Goal: Transaction & Acquisition: Book appointment/travel/reservation

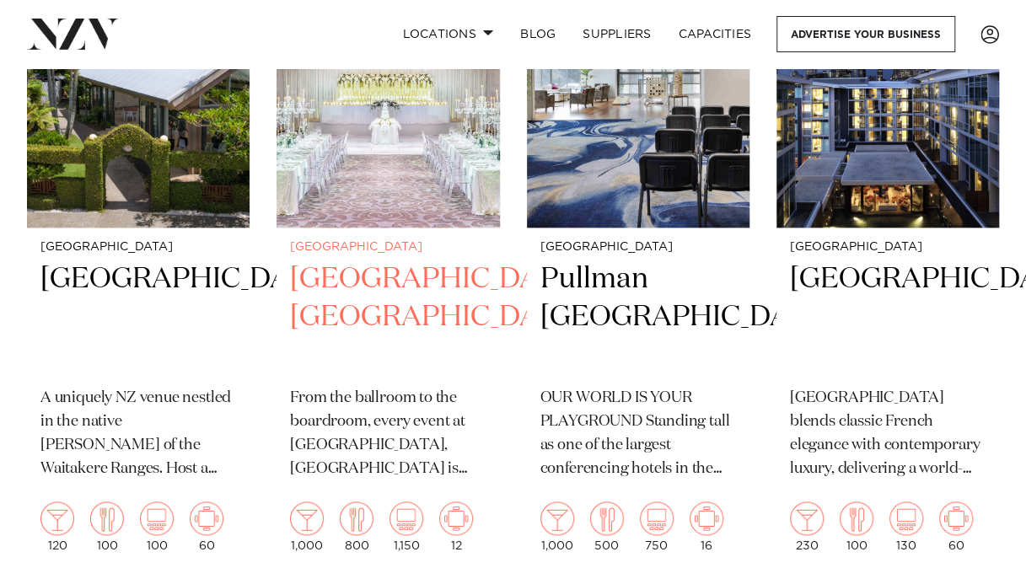
scroll to position [827, 0]
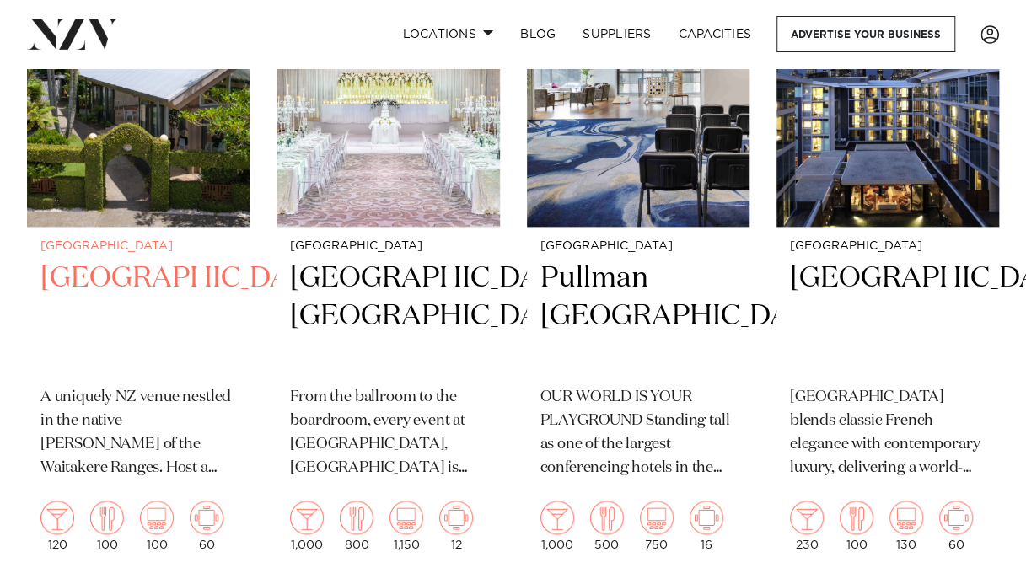
click at [141, 128] on img at bounding box center [138, 76] width 223 height 299
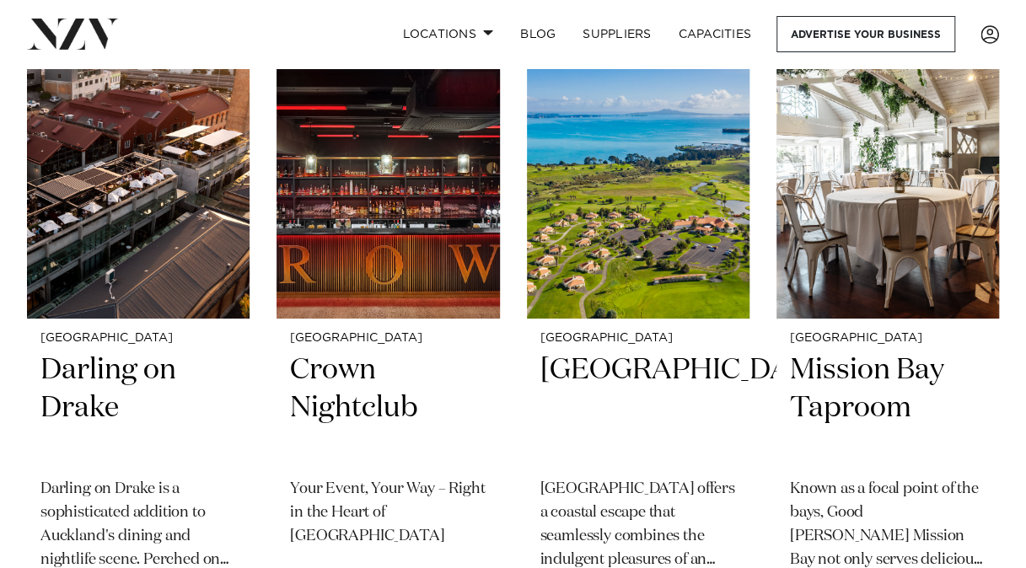
scroll to position [6088, 0]
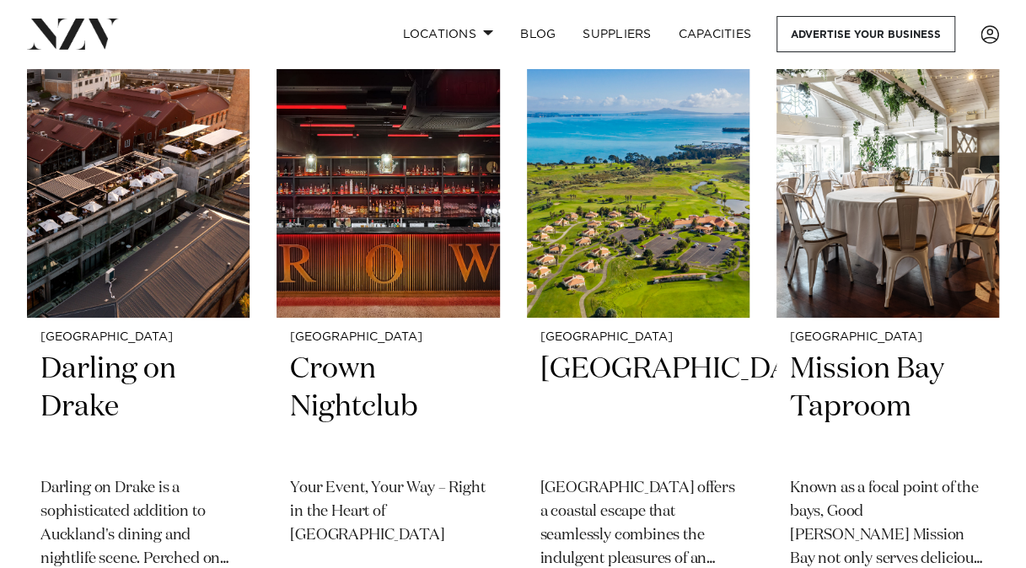
click at [123, 240] on img at bounding box center [138, 168] width 223 height 299
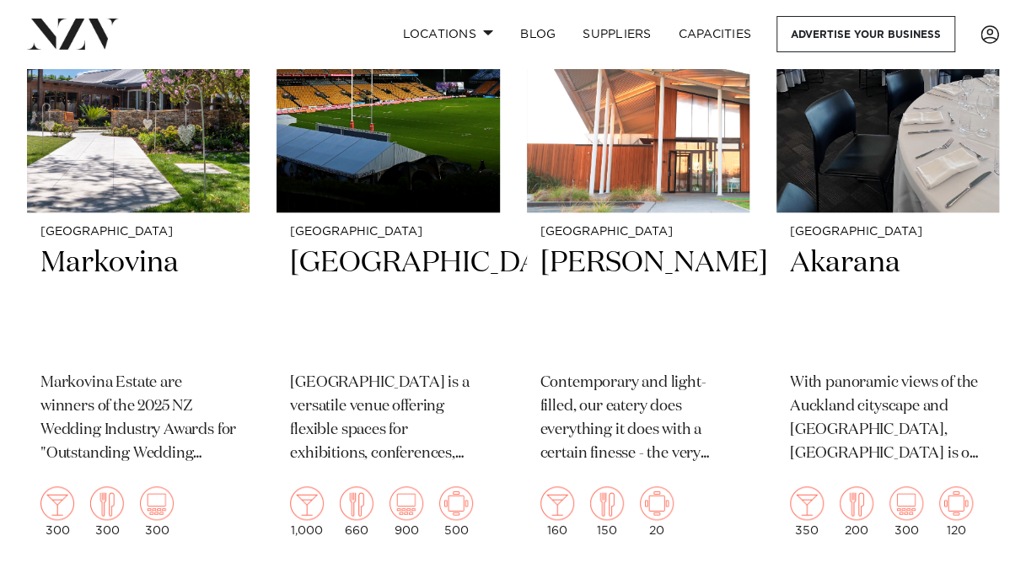
scroll to position [6859, 0]
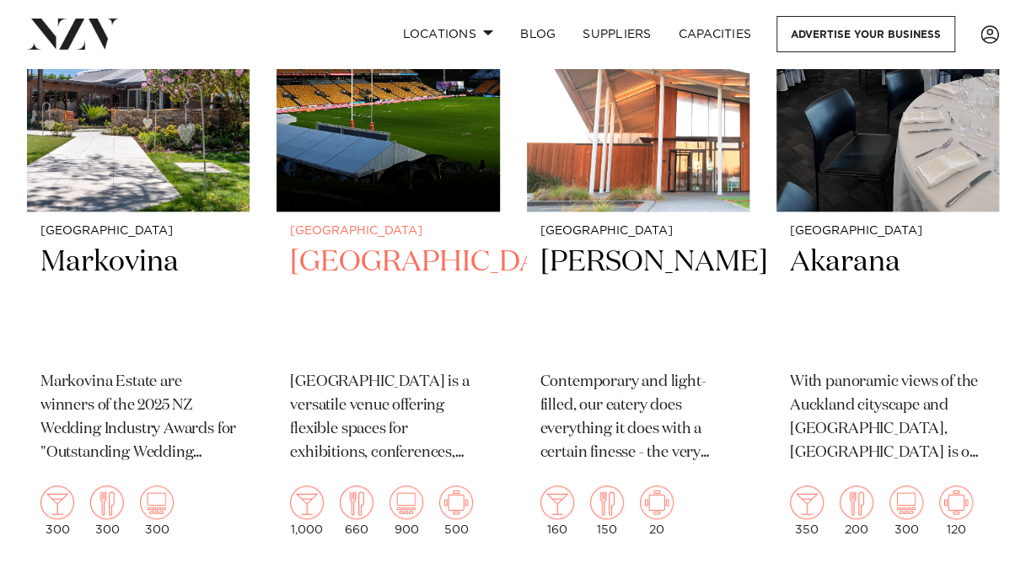
click at [328, 331] on h2 "Go Media Stadium" at bounding box center [388, 301] width 196 height 114
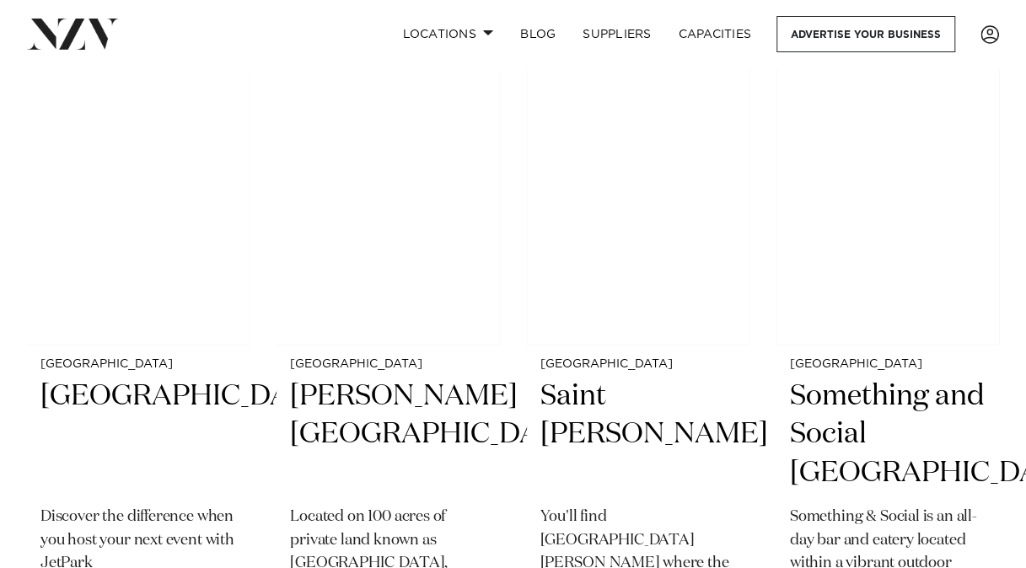
scroll to position [13372, 0]
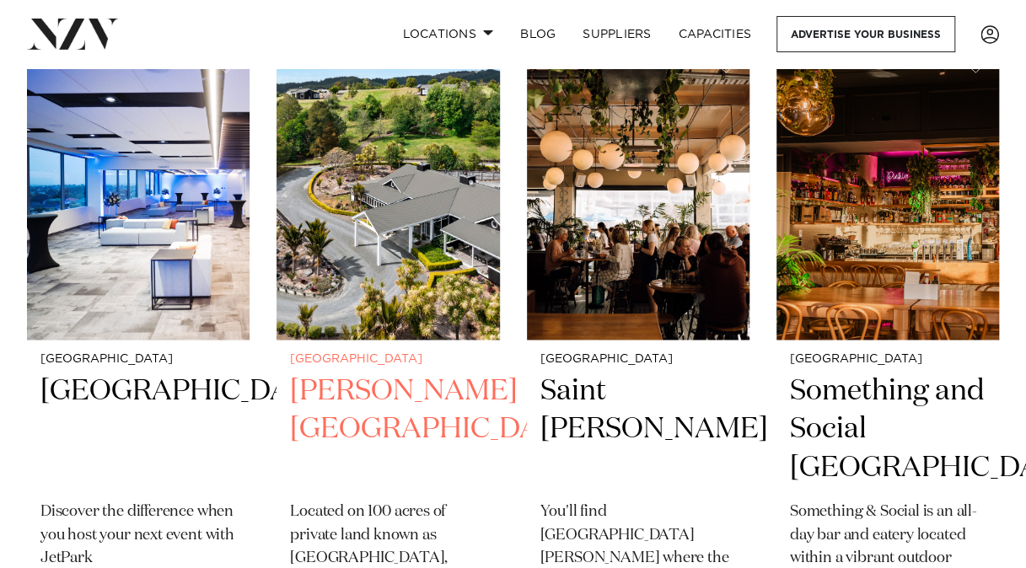
click at [351, 341] on img at bounding box center [388, 190] width 223 height 299
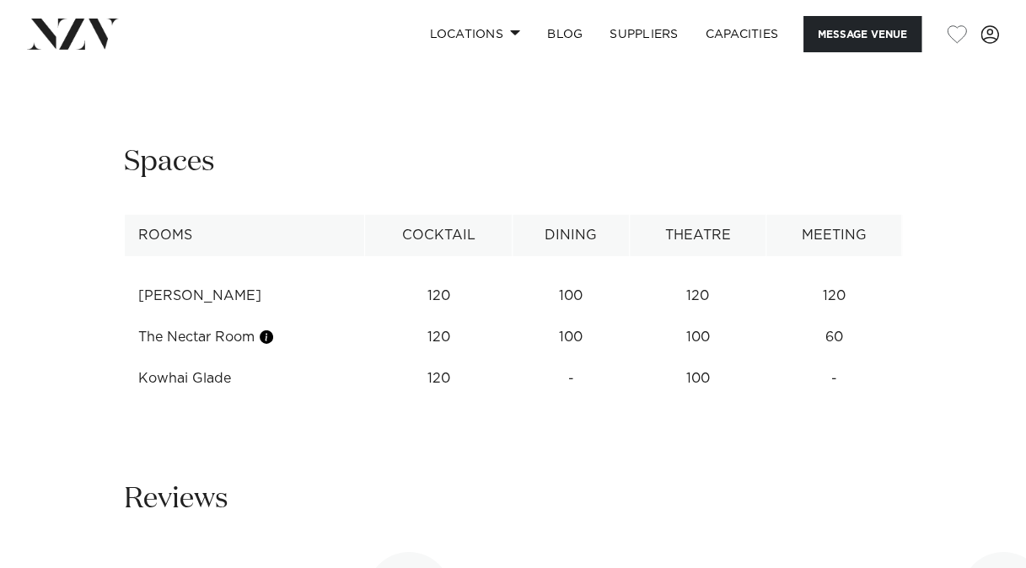
scroll to position [2452, 0]
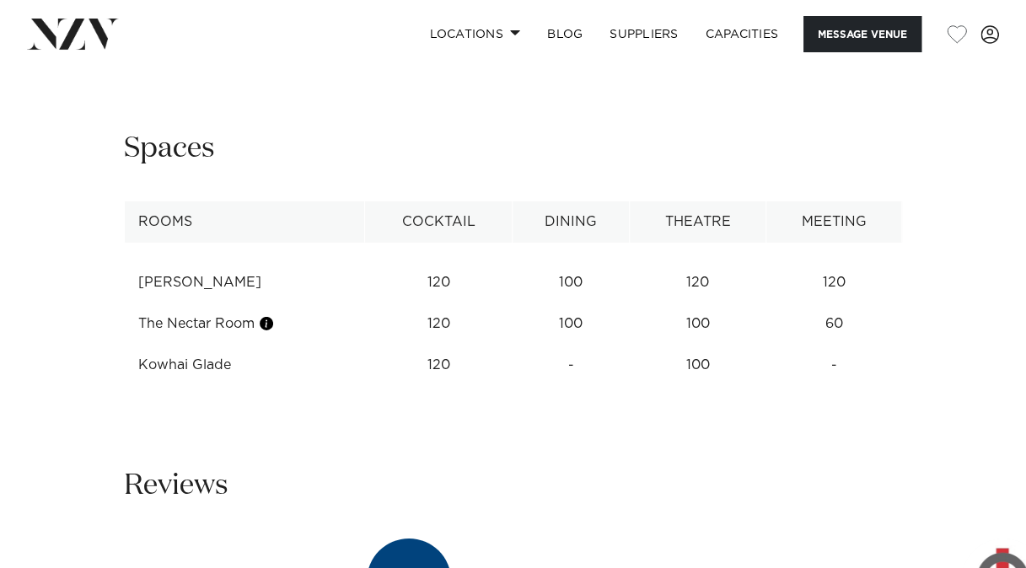
click at [974, 49] on div "Next slide" at bounding box center [975, 35] width 17 height 27
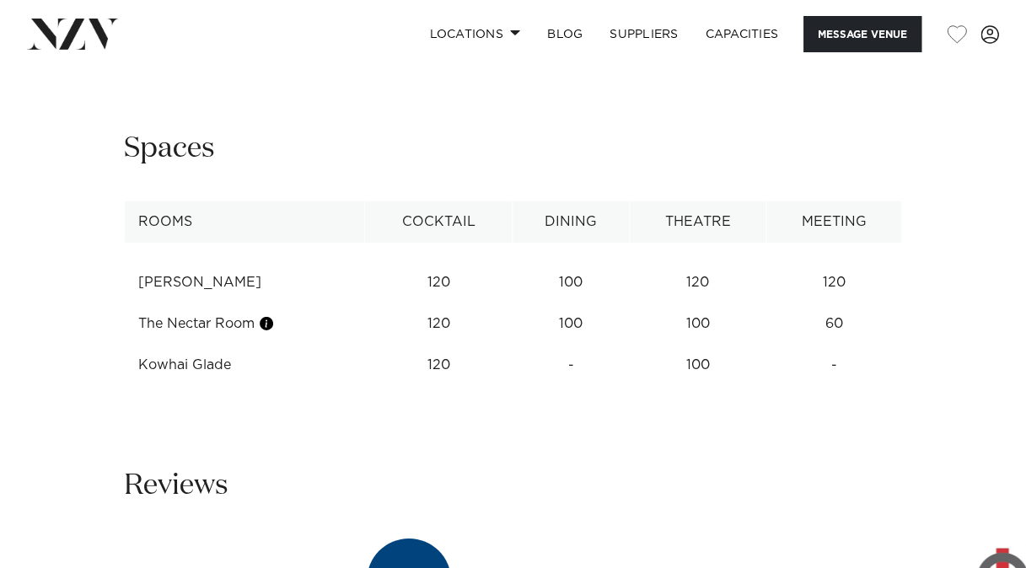
click at [974, 49] on div "Next slide" at bounding box center [975, 35] width 17 height 27
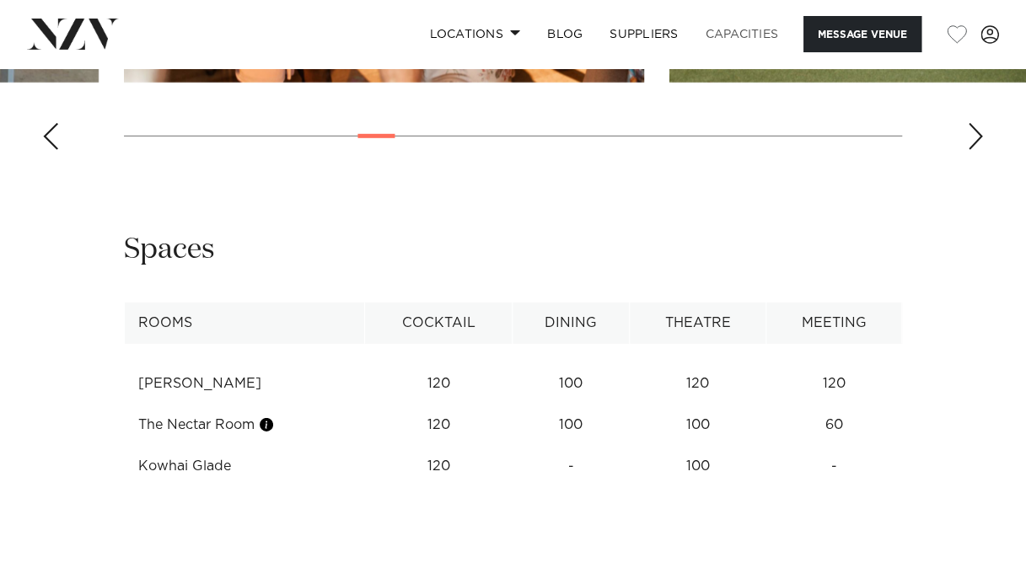
scroll to position [2260, 0]
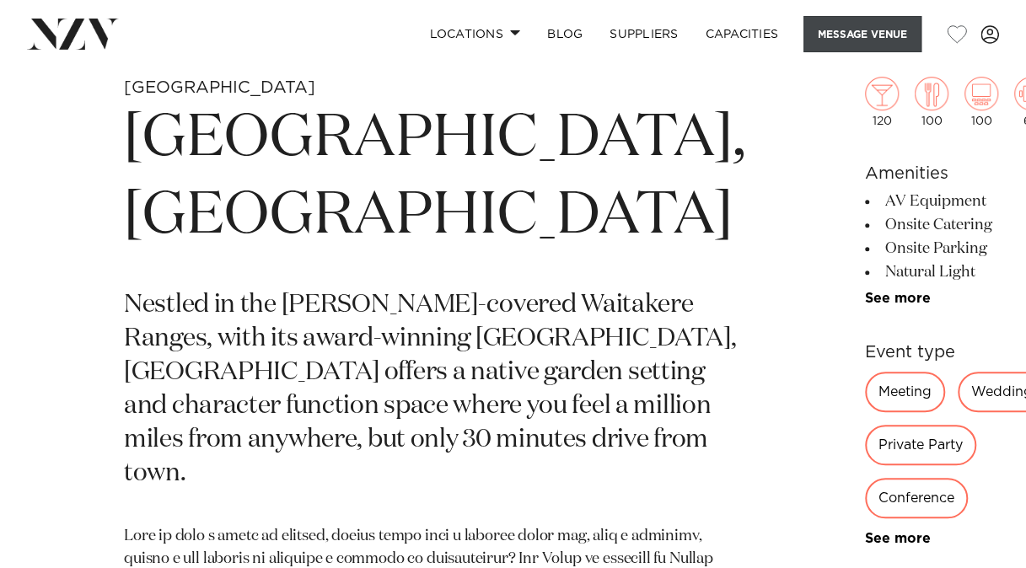
click at [889, 34] on button "Message Venue" at bounding box center [863, 34] width 118 height 36
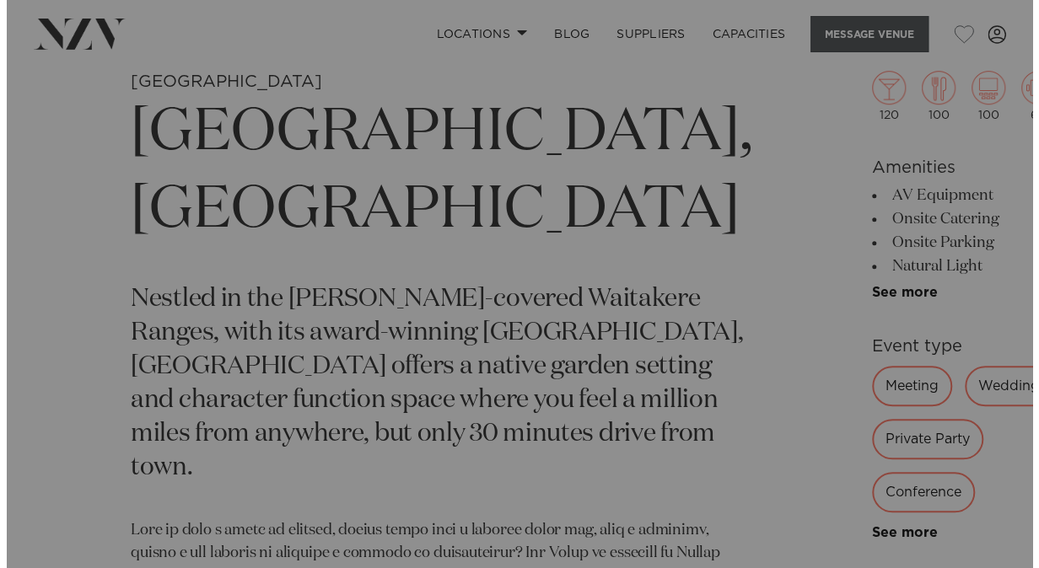
scroll to position [546, 0]
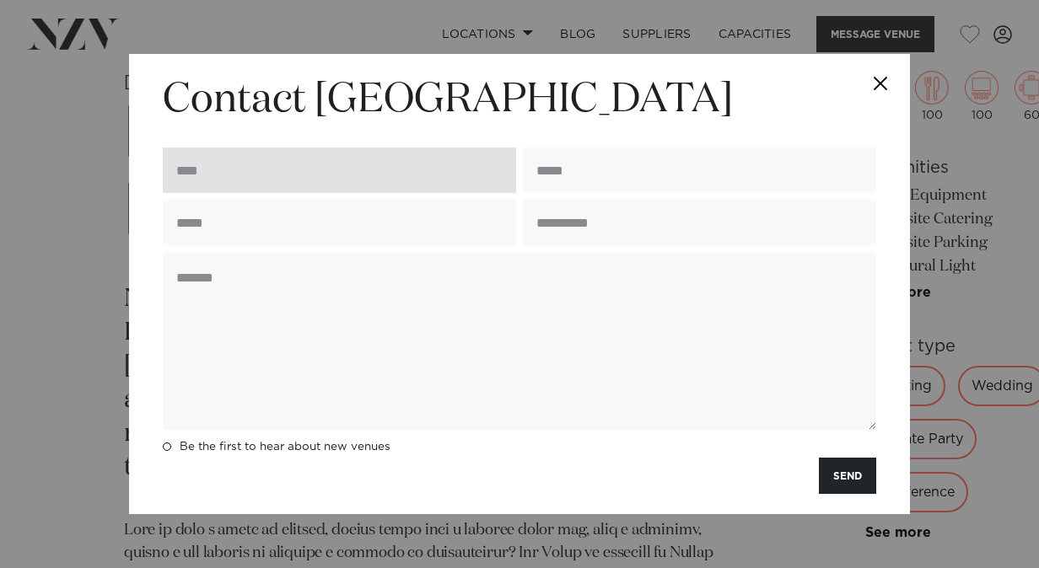
click at [379, 153] on input "text" at bounding box center [339, 171] width 353 height 46
type input "**********"
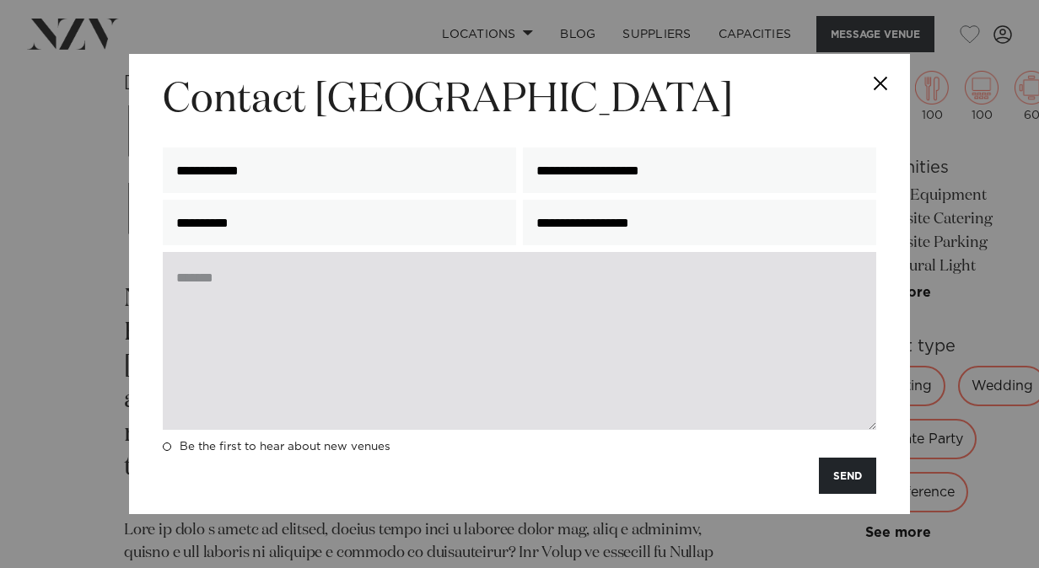
click at [353, 356] on textarea at bounding box center [519, 341] width 713 height 178
paste textarea "**********"
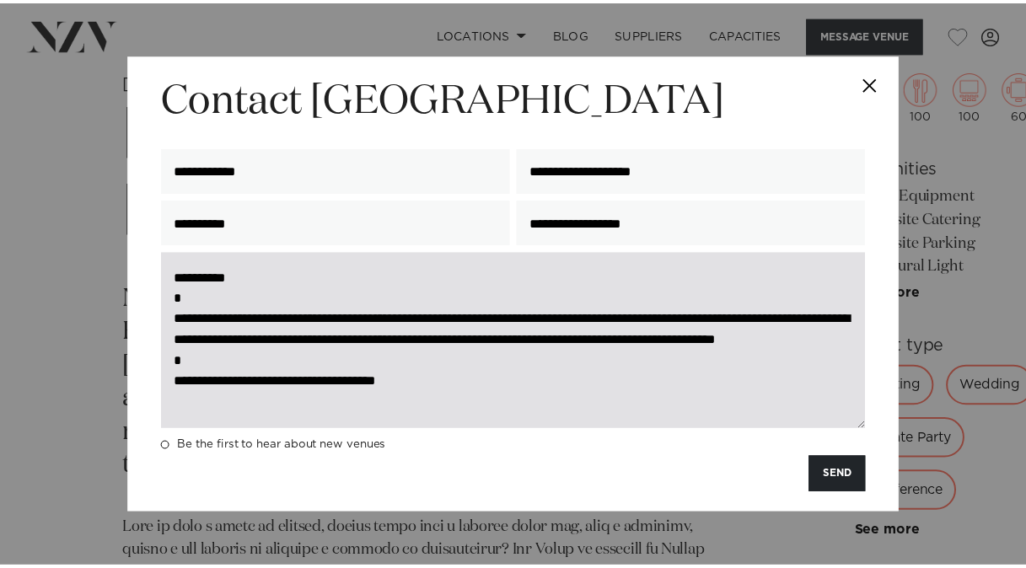
scroll to position [41, 0]
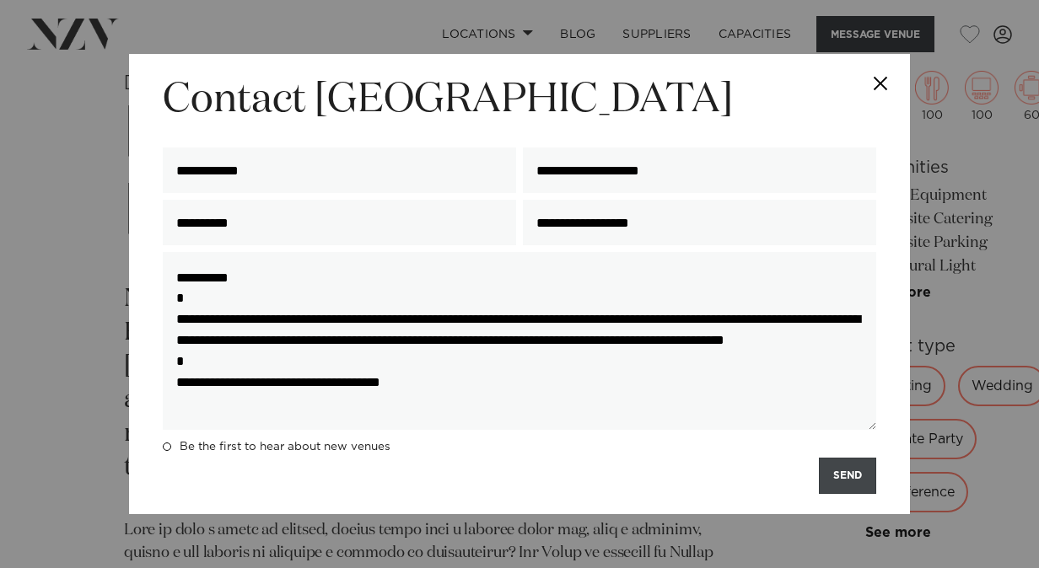
type textarea "**********"
click at [848, 484] on button "SEND" at bounding box center [847, 476] width 57 height 36
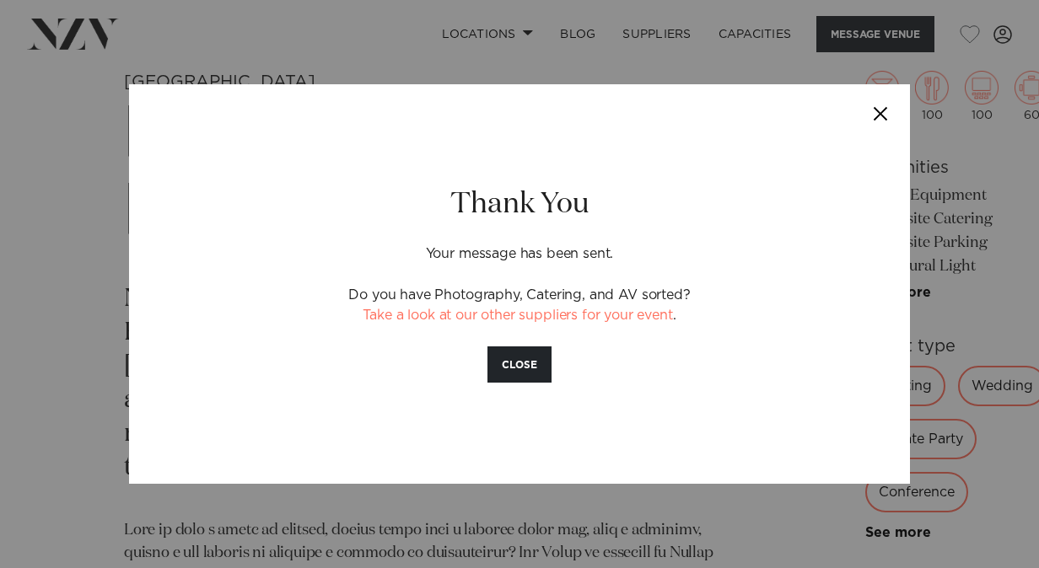
click at [875, 113] on button "Close" at bounding box center [880, 113] width 59 height 59
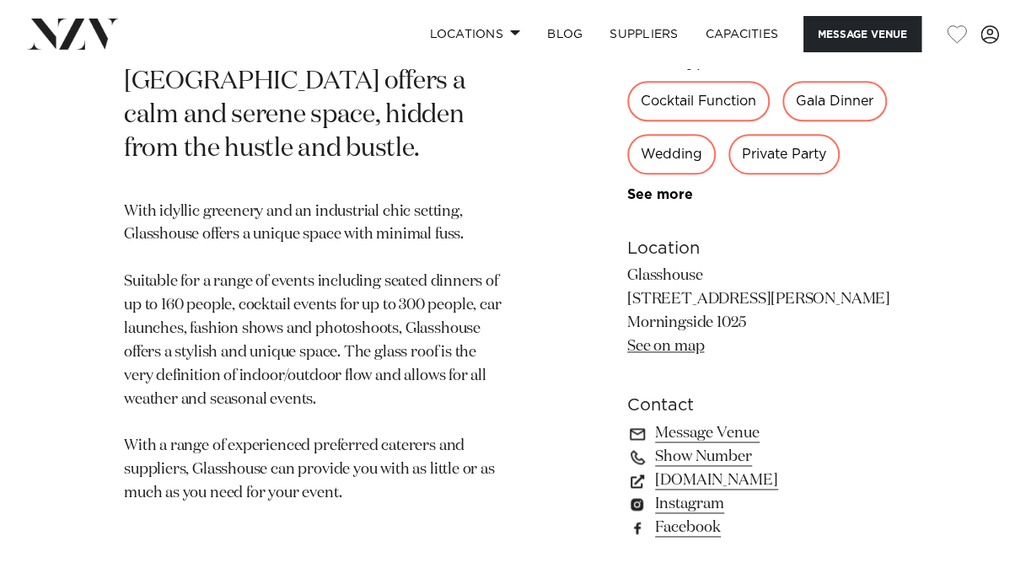
scroll to position [867, 0]
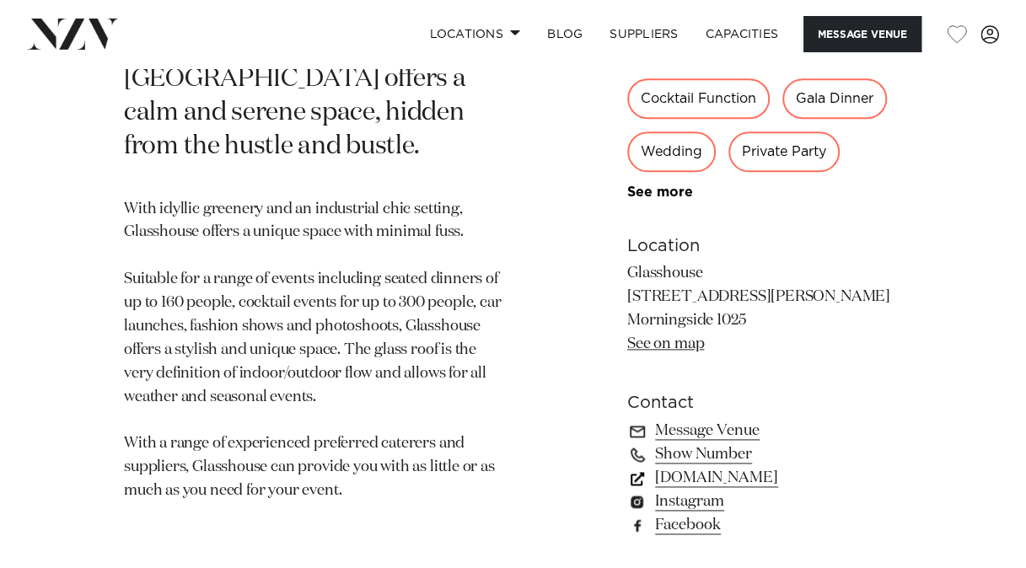
click at [684, 476] on link "glasshouse.net.nz" at bounding box center [764, 478] width 275 height 24
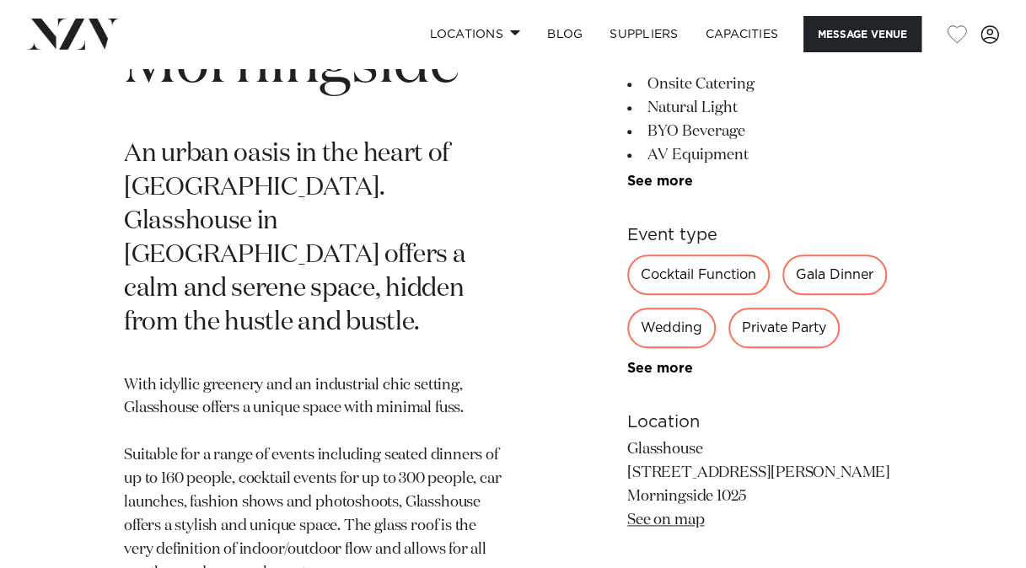
scroll to position [955, 0]
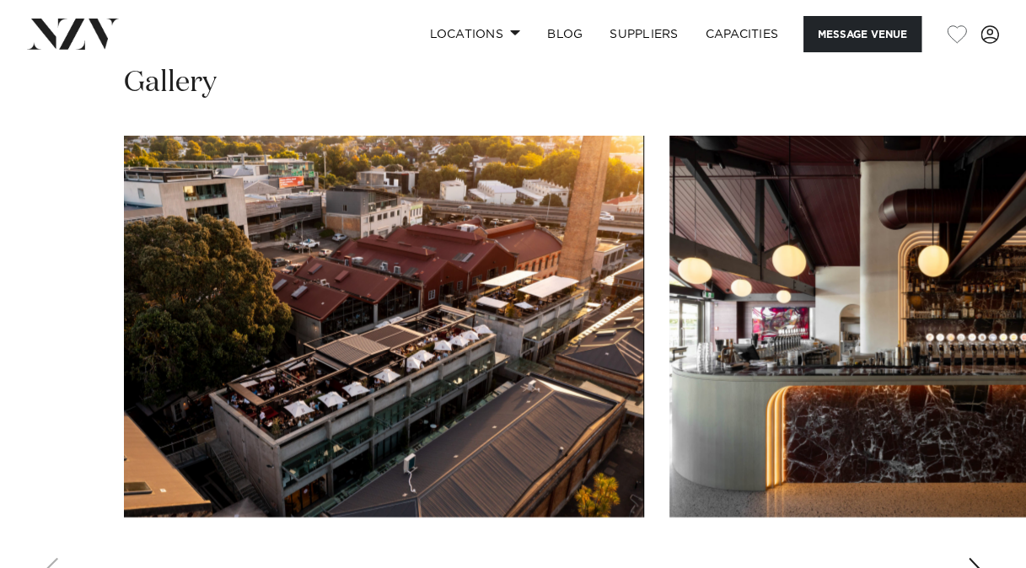
scroll to position [1849, 0]
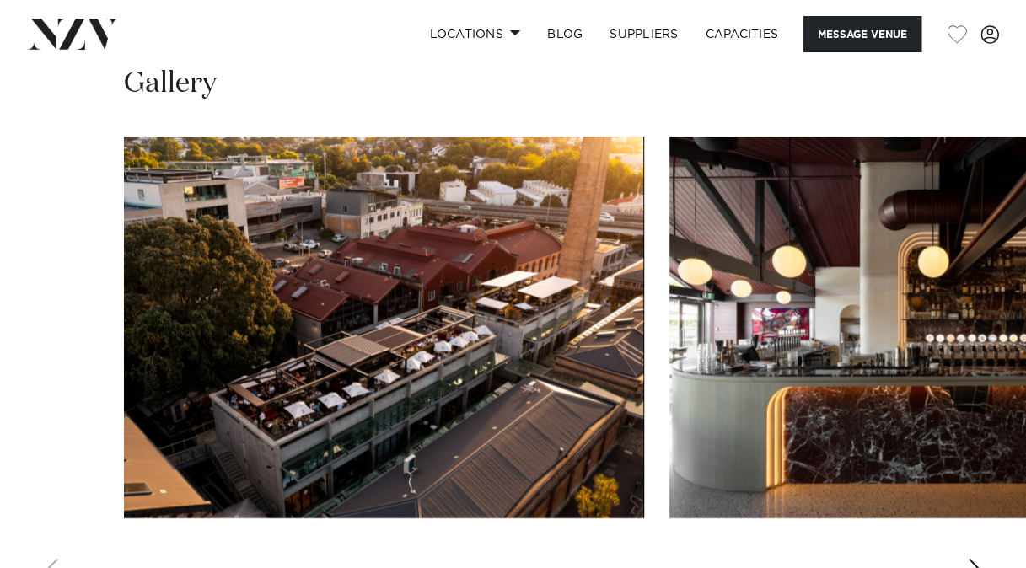
click at [966, 543] on swiper-container at bounding box center [513, 368] width 1026 height 463
click at [976, 559] on div "Next slide" at bounding box center [975, 572] width 17 height 27
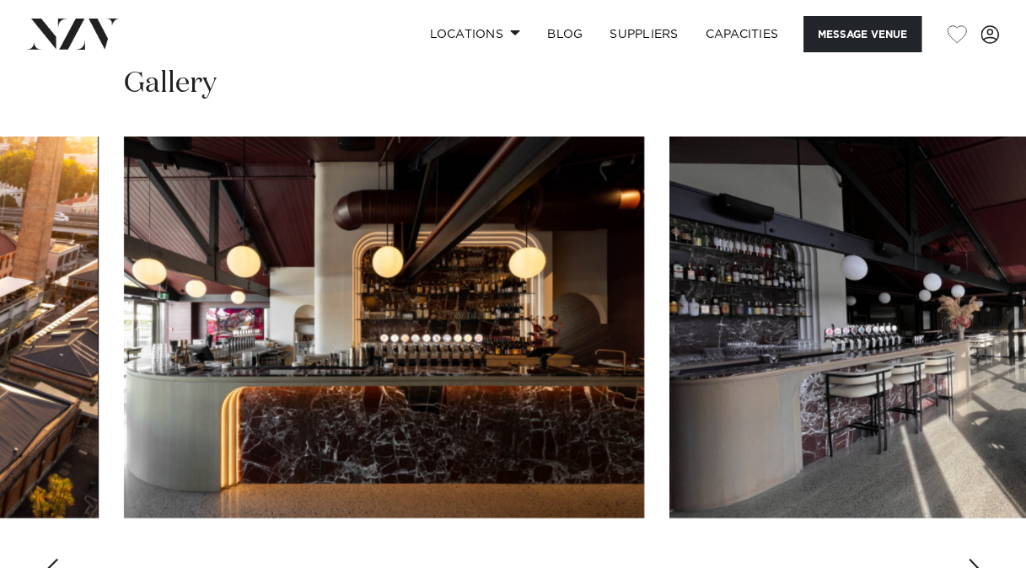
click at [978, 559] on div "Next slide" at bounding box center [975, 572] width 17 height 27
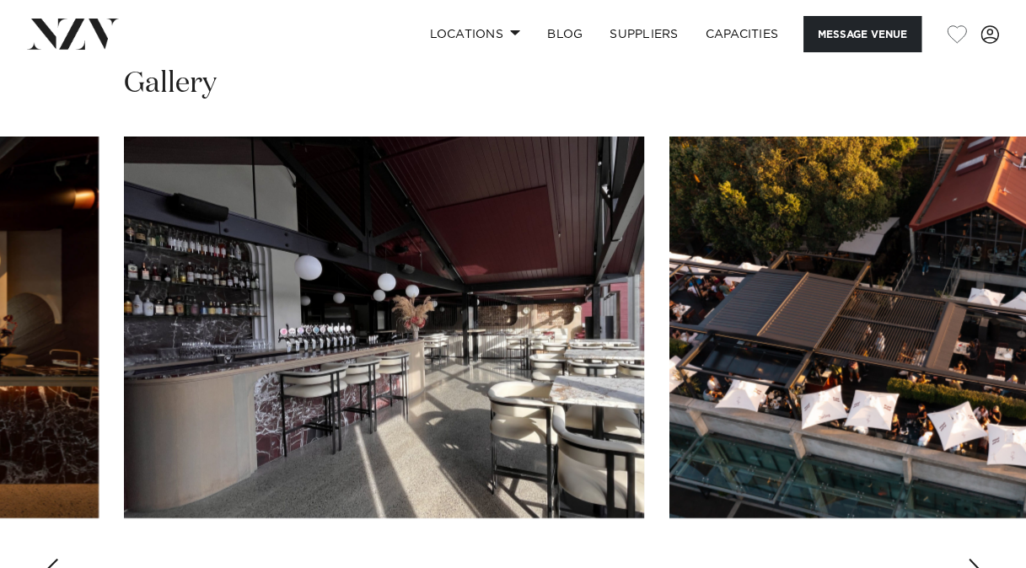
click at [982, 559] on div "Next slide" at bounding box center [975, 572] width 17 height 27
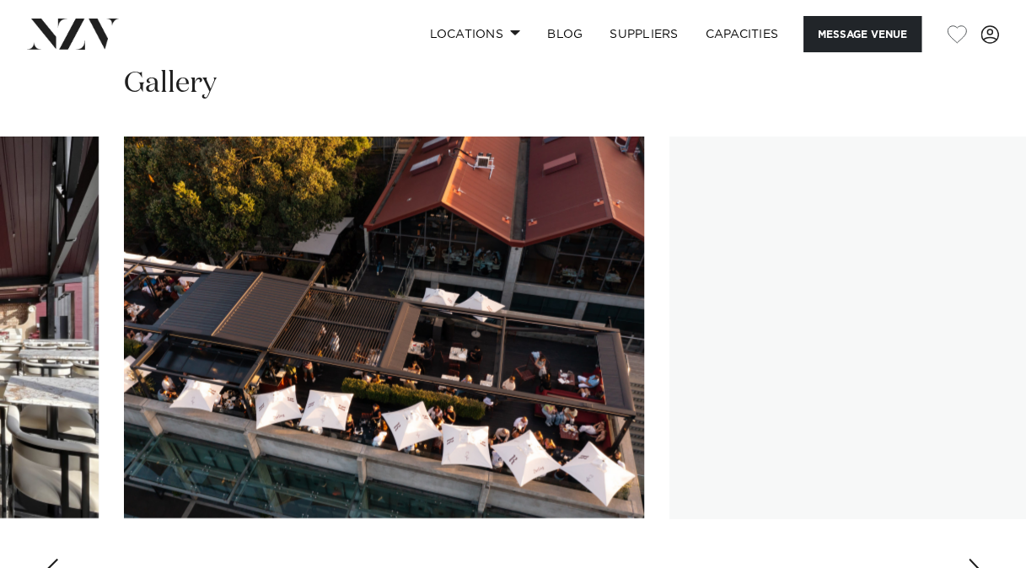
click at [982, 559] on div "Next slide" at bounding box center [975, 572] width 17 height 27
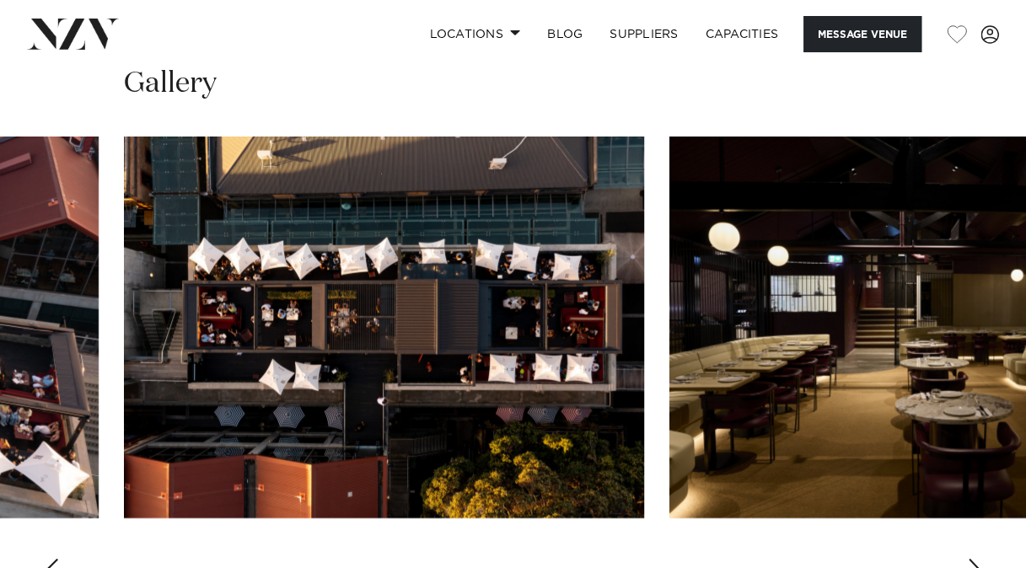
click at [985, 547] on swiper-container at bounding box center [513, 368] width 1026 height 463
click at [975, 559] on div "Next slide" at bounding box center [975, 572] width 17 height 27
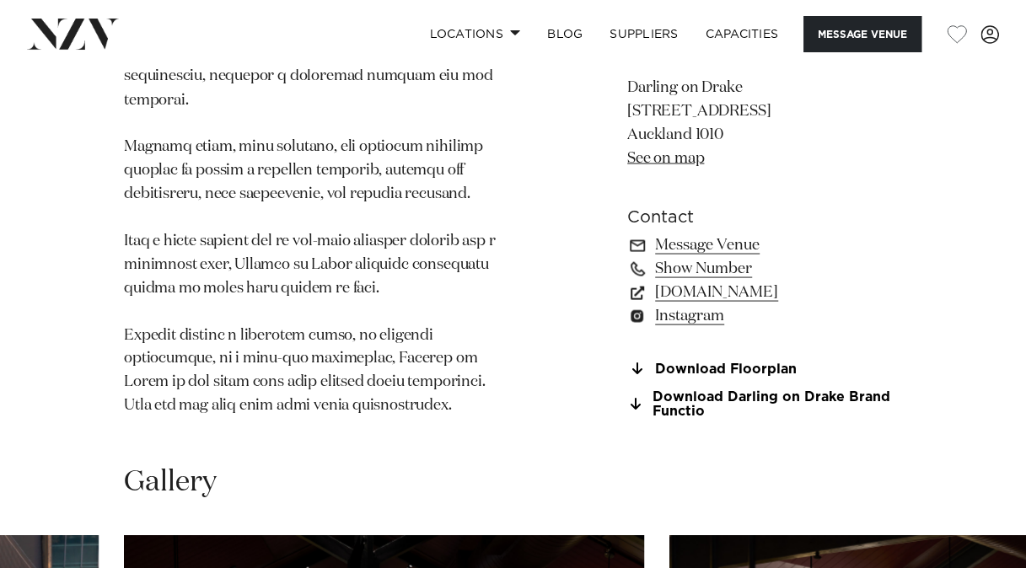
scroll to position [1454, 0]
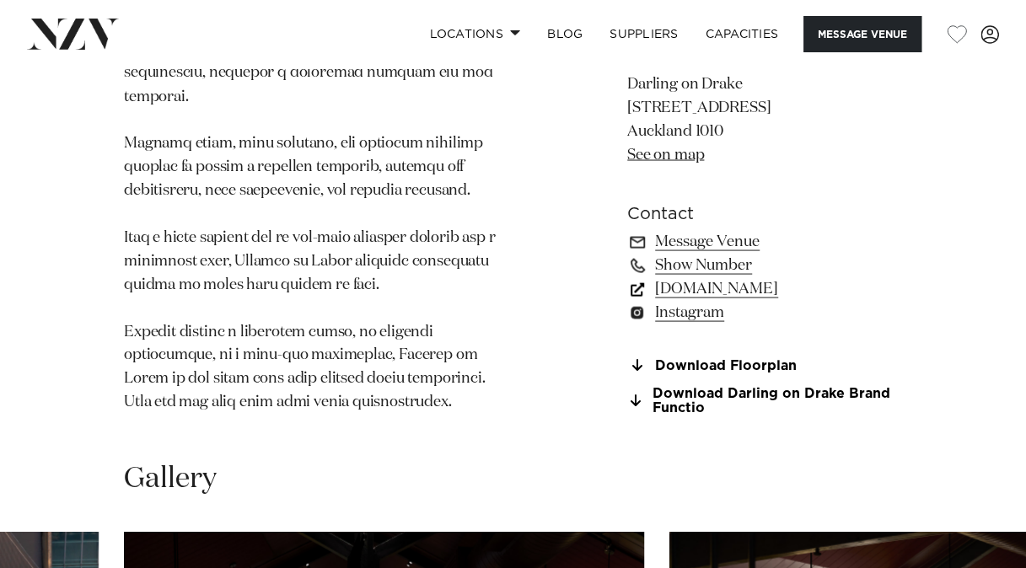
click at [747, 277] on link "www.darlingondrake.com" at bounding box center [764, 289] width 275 height 24
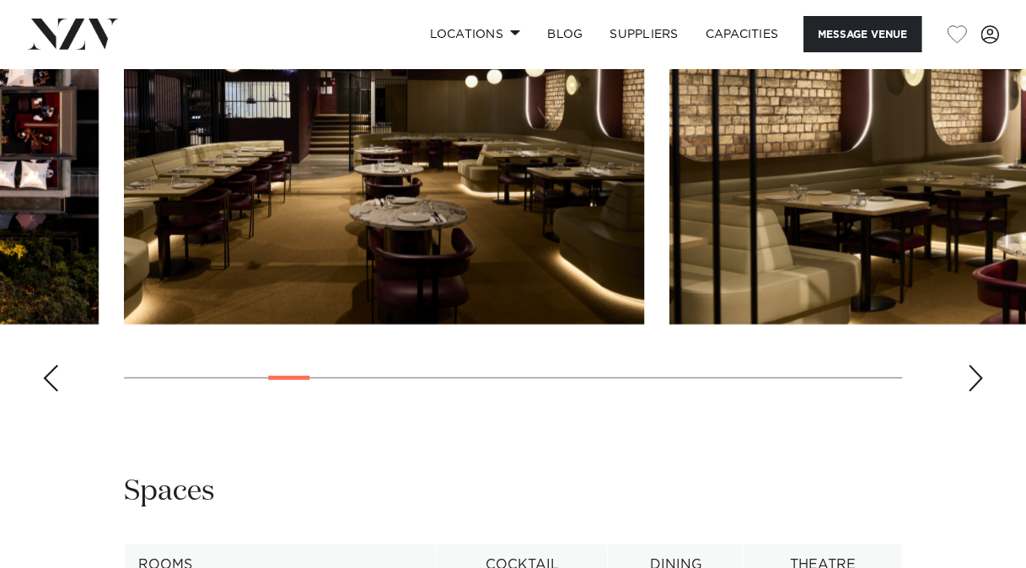
scroll to position [2142, 0]
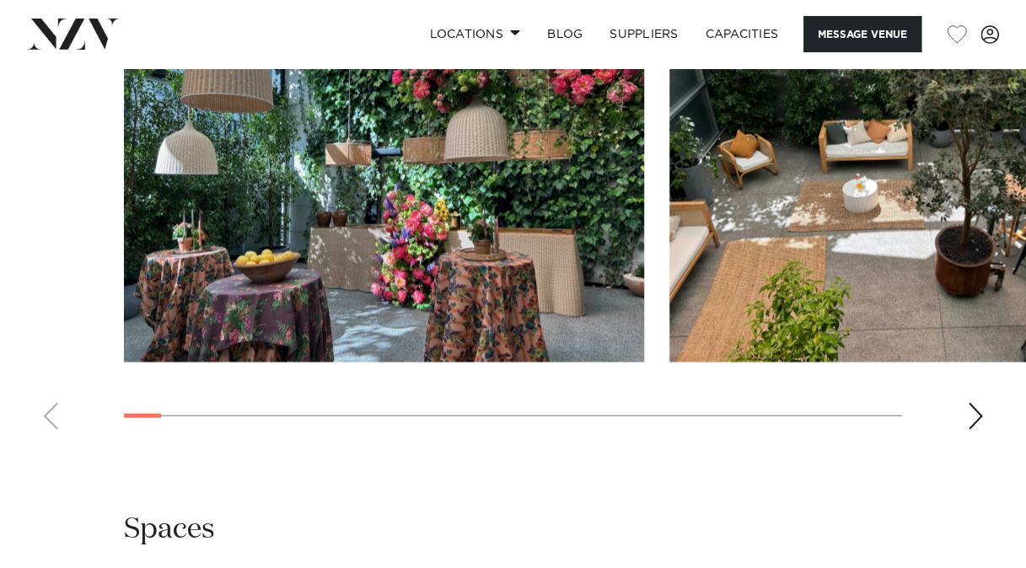
scroll to position [1726, 0]
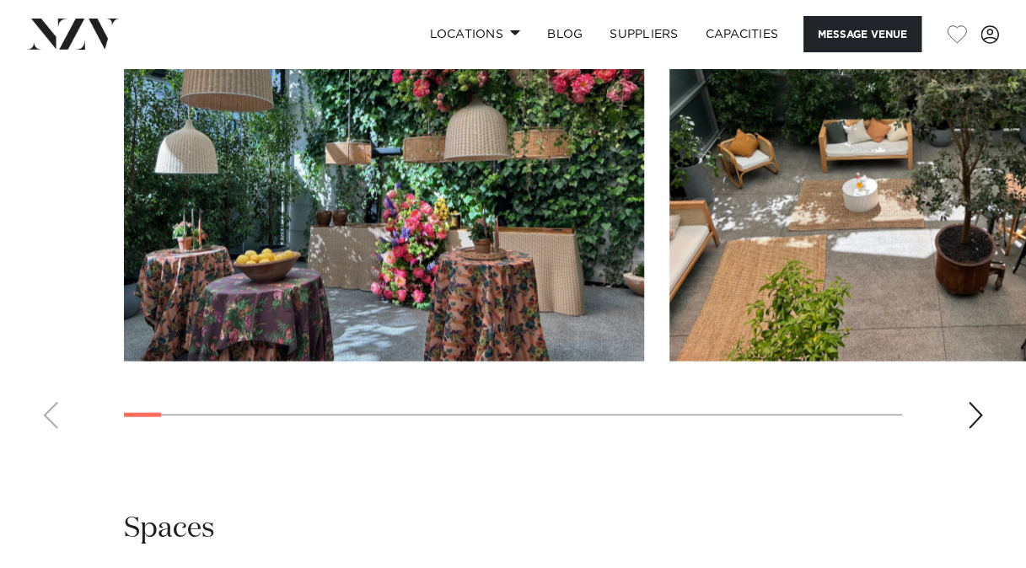
click at [975, 402] on div "Next slide" at bounding box center [975, 415] width 17 height 27
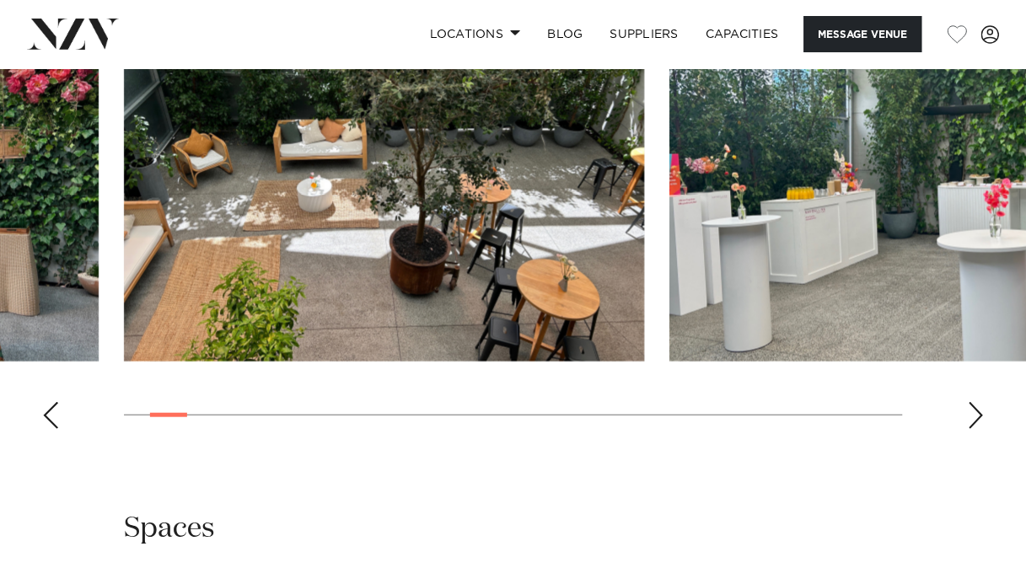
click at [975, 402] on div "Next slide" at bounding box center [975, 415] width 17 height 27
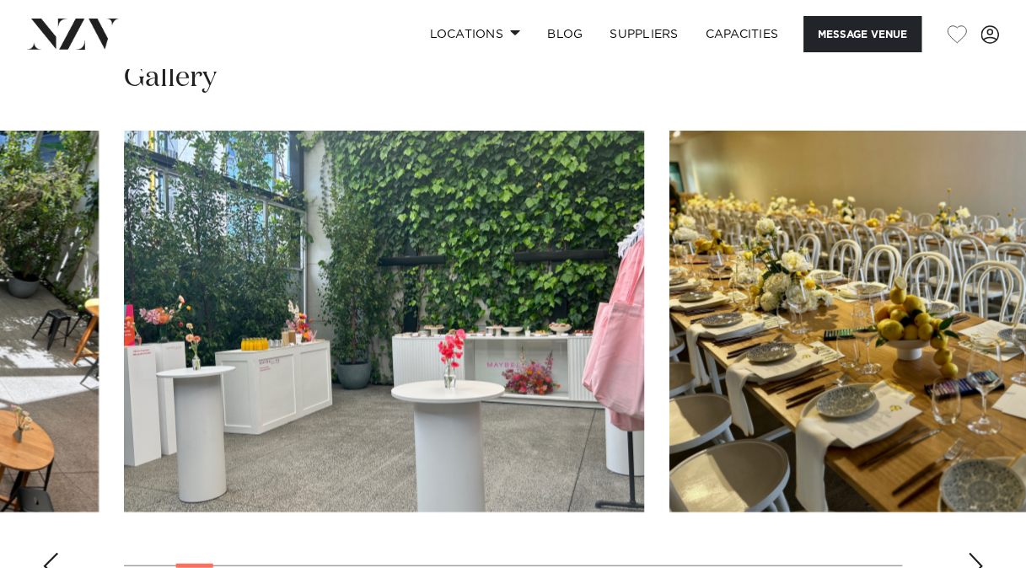
scroll to position [1574, 0]
click at [977, 554] on div "Next slide" at bounding box center [975, 567] width 17 height 27
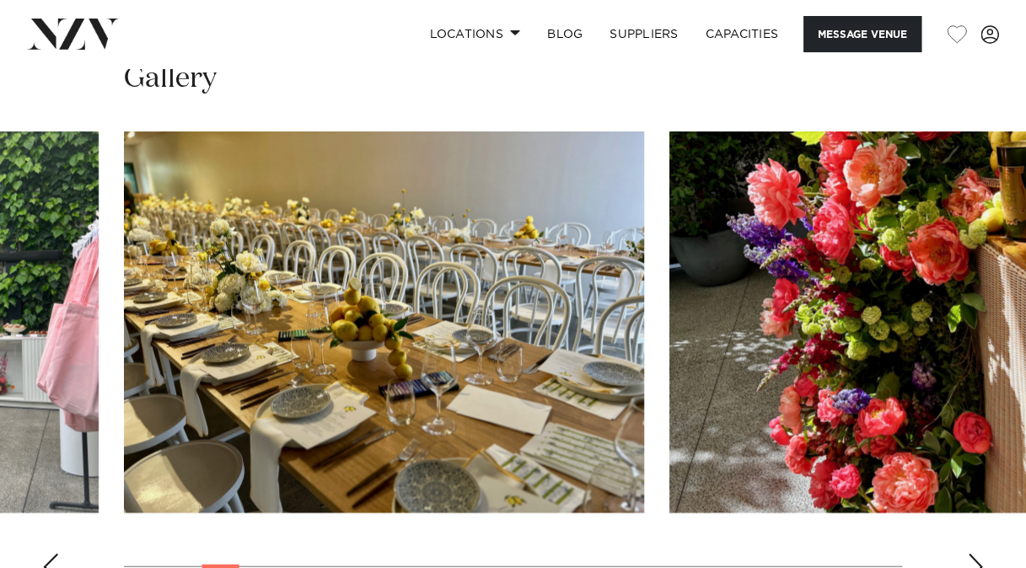
click at [977, 554] on div "Next slide" at bounding box center [975, 567] width 17 height 27
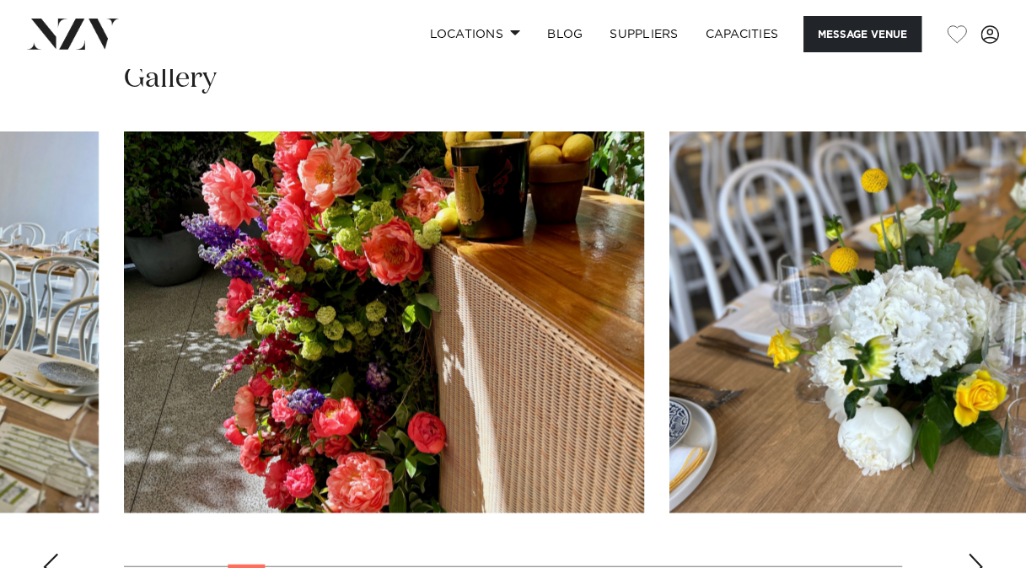
click at [977, 554] on div "Next slide" at bounding box center [975, 567] width 17 height 27
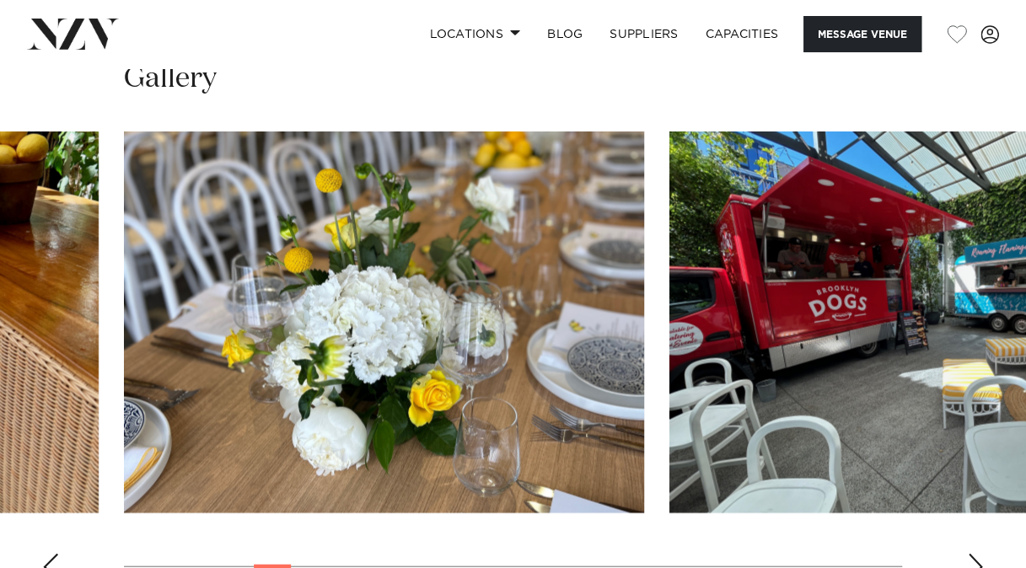
click at [977, 554] on div "Next slide" at bounding box center [975, 567] width 17 height 27
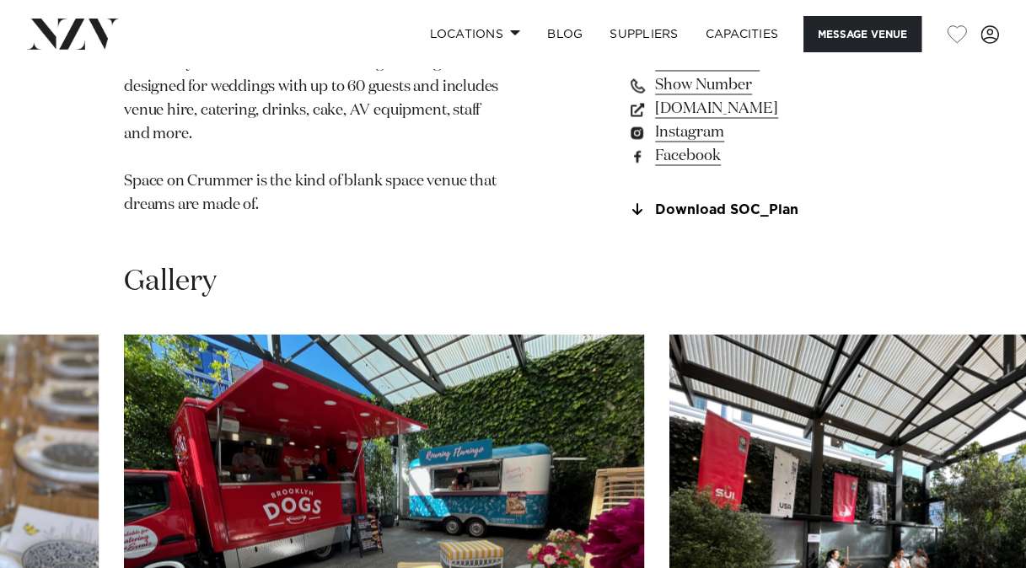
scroll to position [1094, 0]
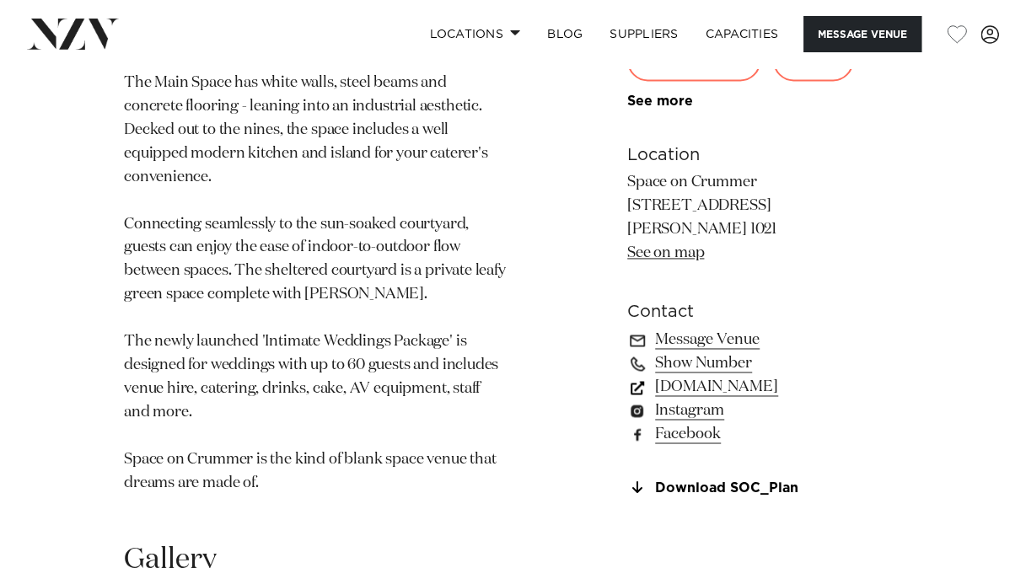
click at [729, 375] on link "spaceoncrummer.co.nz" at bounding box center [764, 387] width 275 height 24
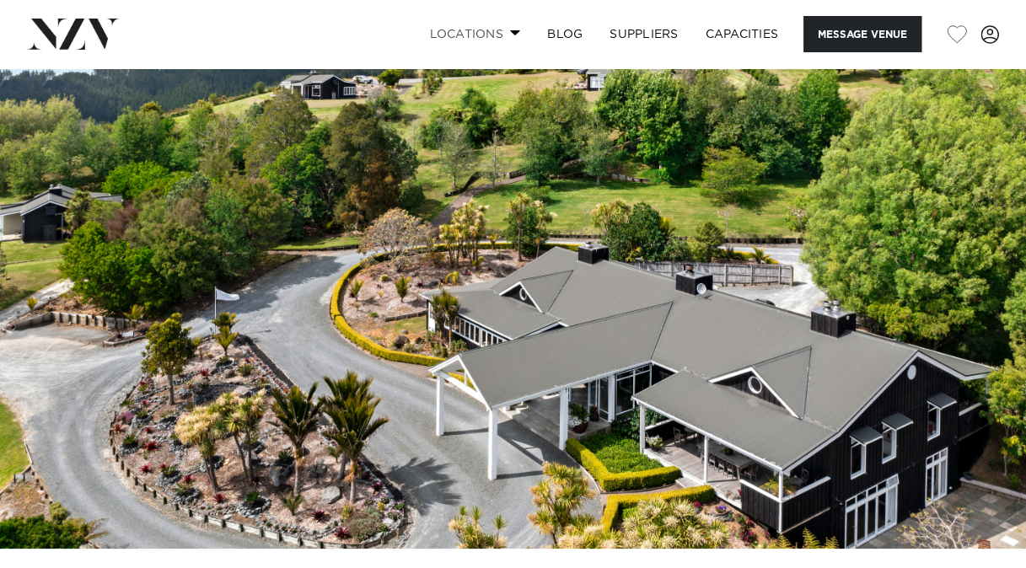
click at [455, 26] on link "Locations" at bounding box center [475, 34] width 118 height 36
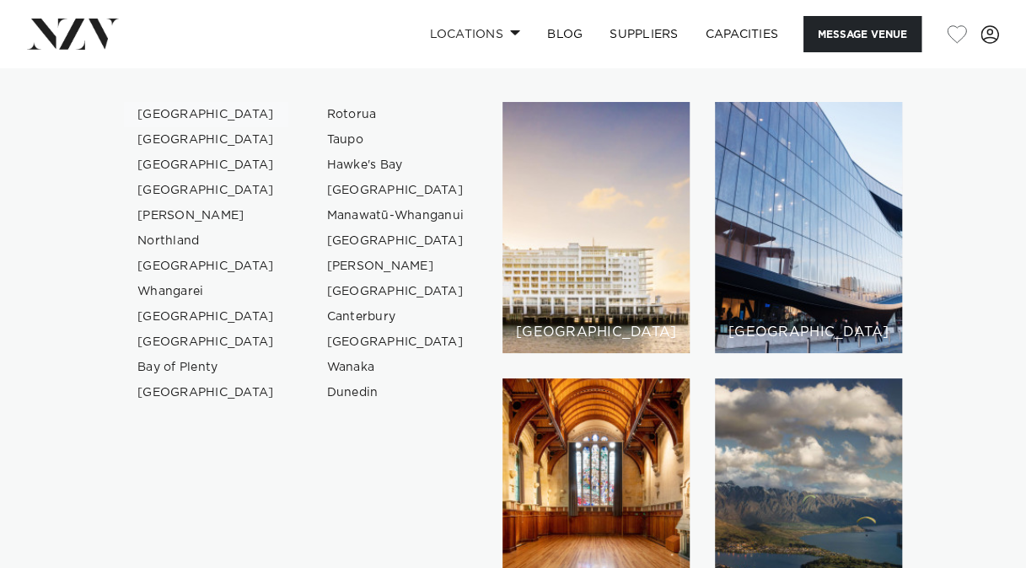
click at [152, 113] on link "[GEOGRAPHIC_DATA]" at bounding box center [206, 114] width 164 height 25
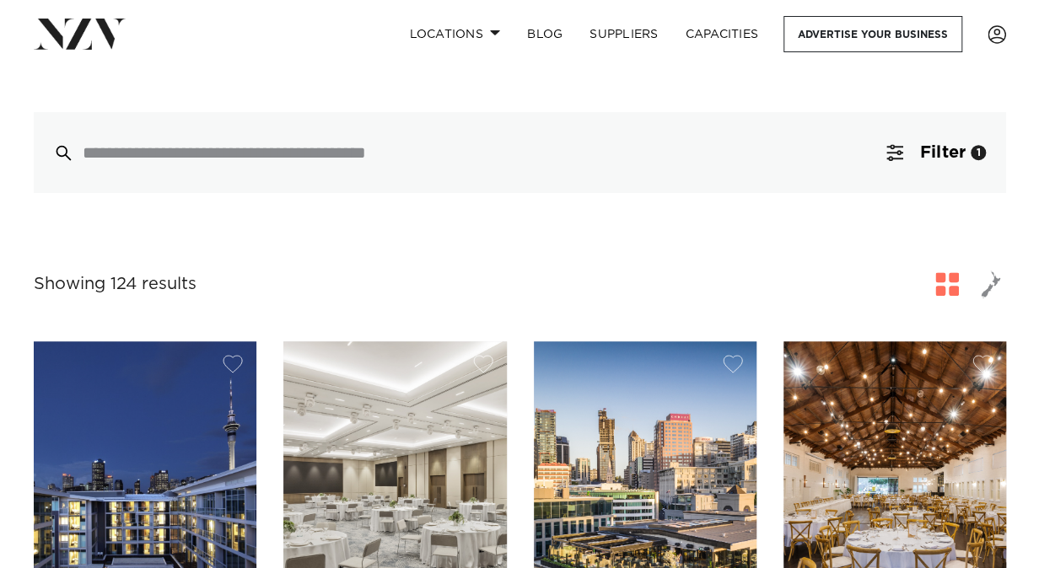
scroll to position [414, 0]
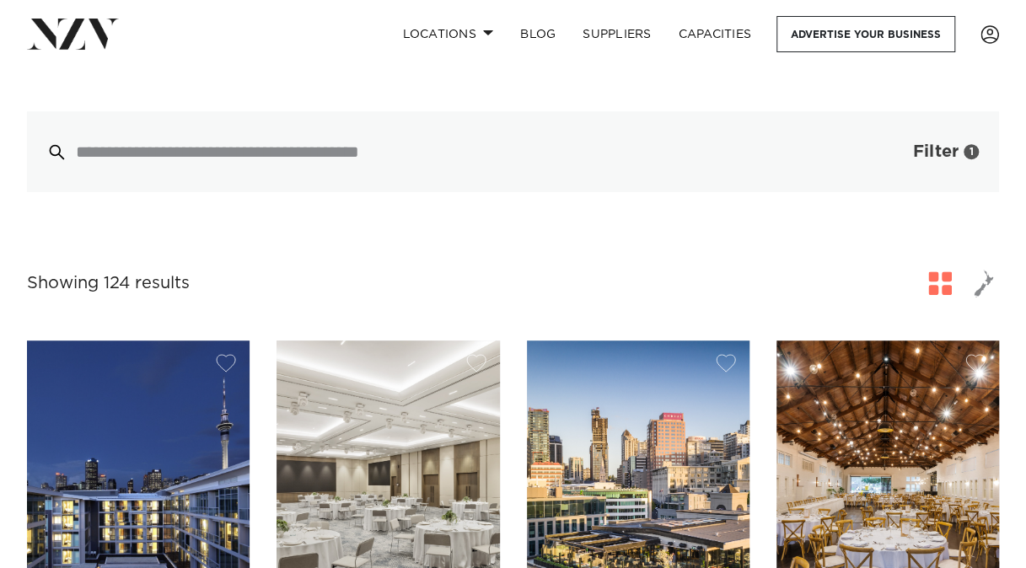
click at [950, 149] on span "Filter" at bounding box center [936, 151] width 46 height 17
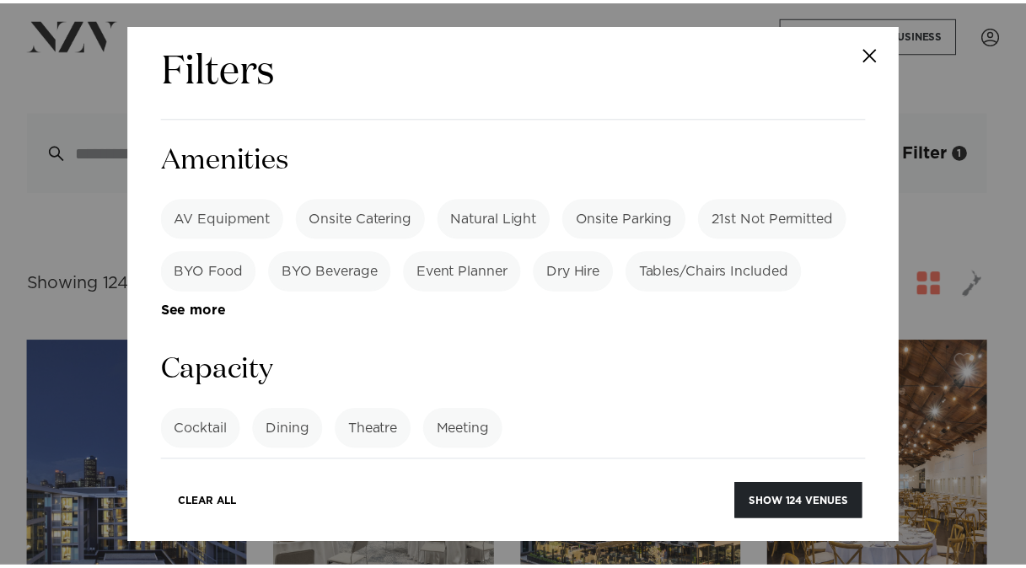
scroll to position [1194, 0]
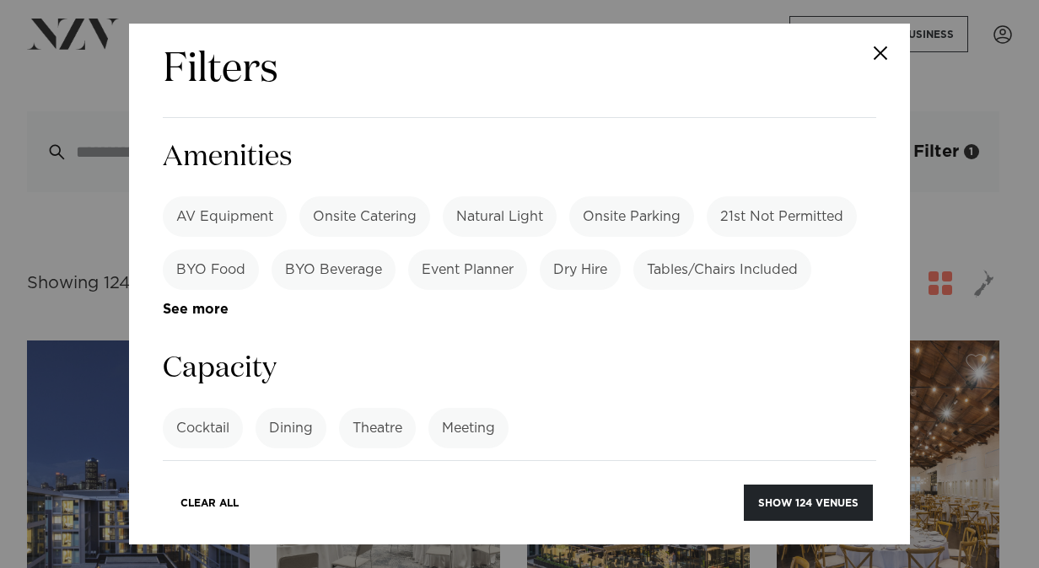
click at [295, 408] on label "Dining" at bounding box center [291, 428] width 71 height 40
click at [261, 469] on input "number" at bounding box center [519, 492] width 713 height 46
type input "*"
type input "**"
click at [812, 505] on button "Show 110 venues" at bounding box center [809, 503] width 128 height 36
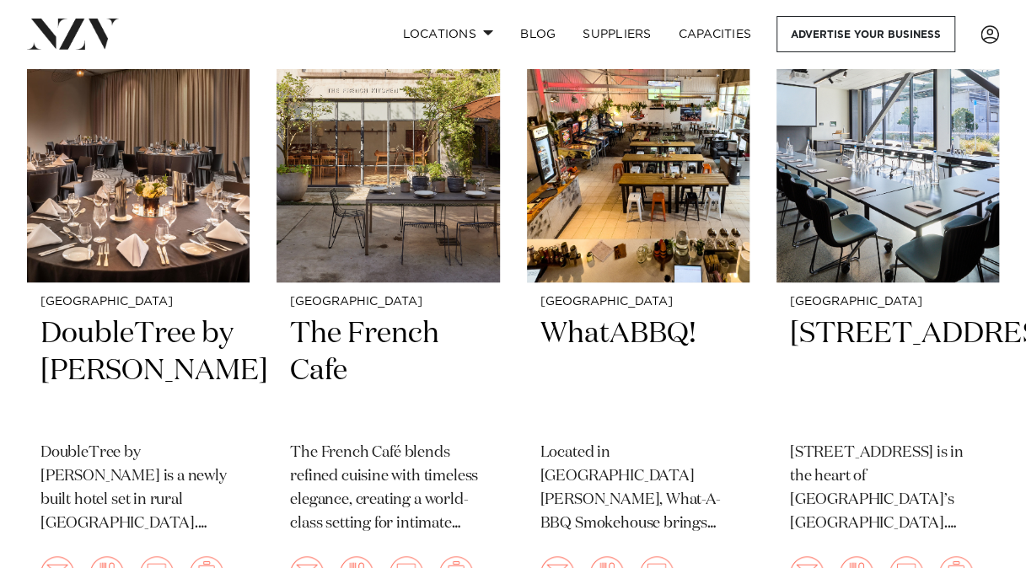
scroll to position [9810, 0]
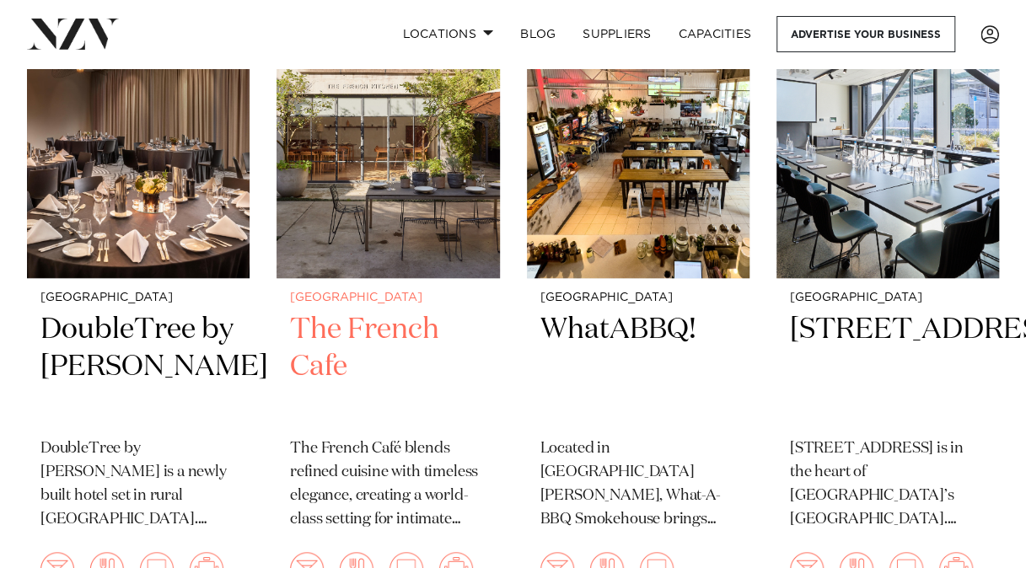
click at [427, 248] on img at bounding box center [388, 128] width 223 height 299
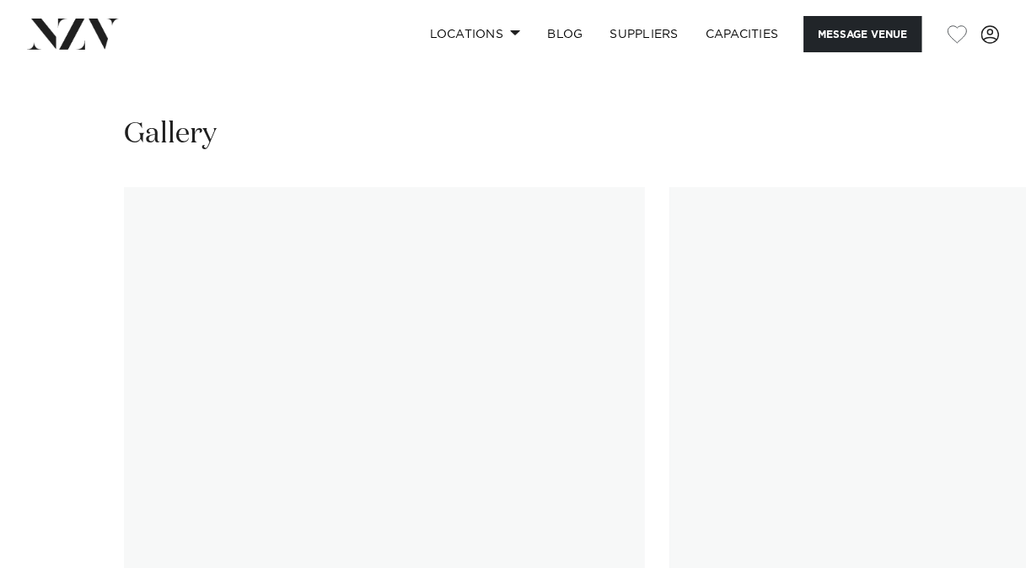
scroll to position [1748, 0]
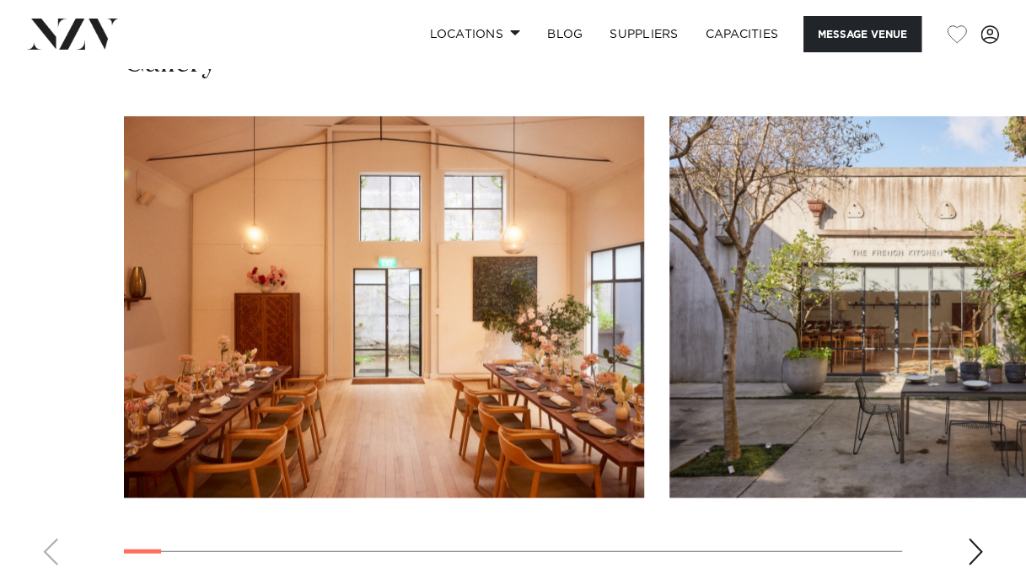
click at [984, 490] on swiper-container at bounding box center [513, 347] width 1026 height 463
click at [974, 539] on div "Next slide" at bounding box center [975, 552] width 17 height 27
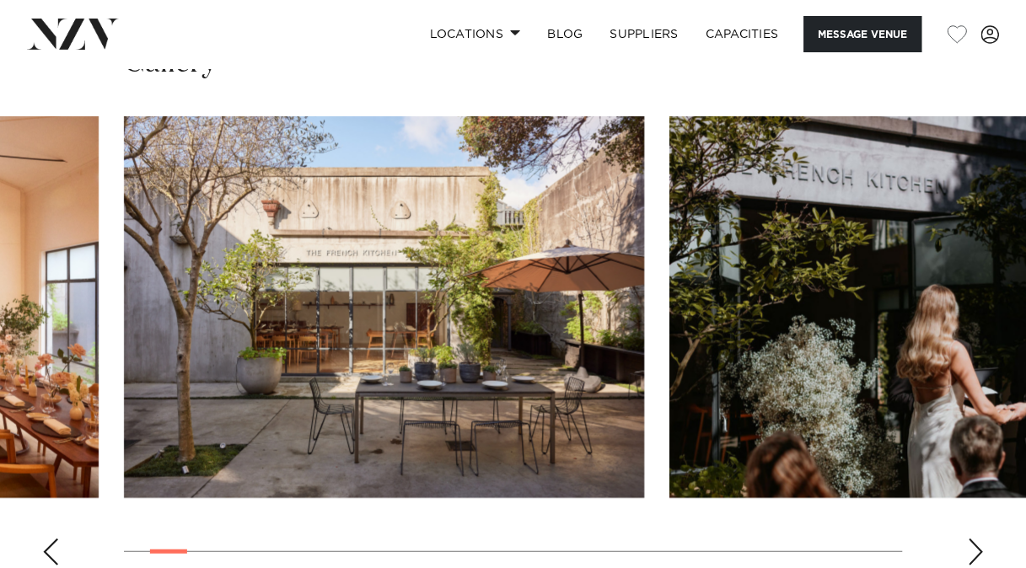
click at [974, 539] on div "Next slide" at bounding box center [975, 552] width 17 height 27
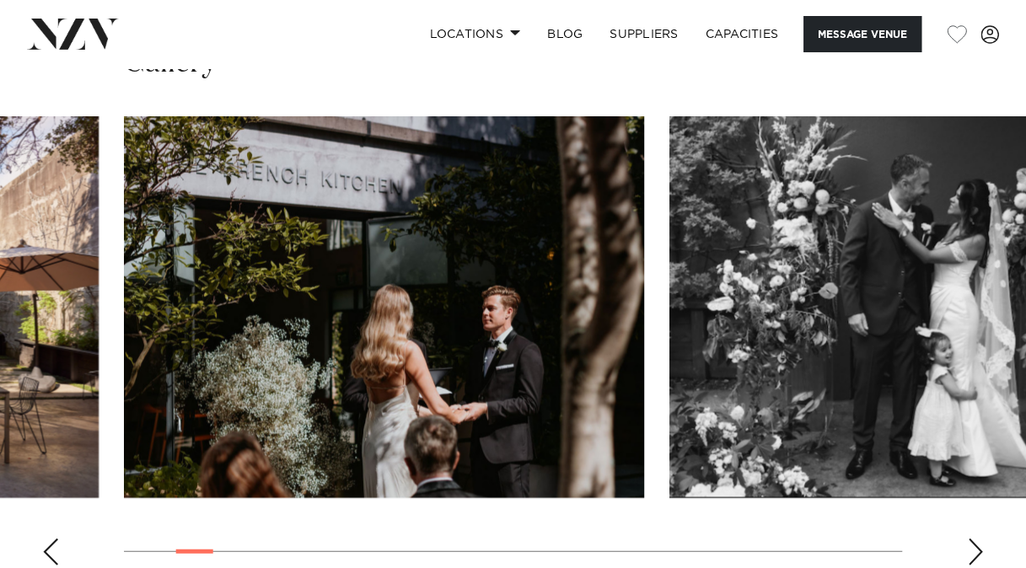
click at [974, 539] on div "Next slide" at bounding box center [975, 552] width 17 height 27
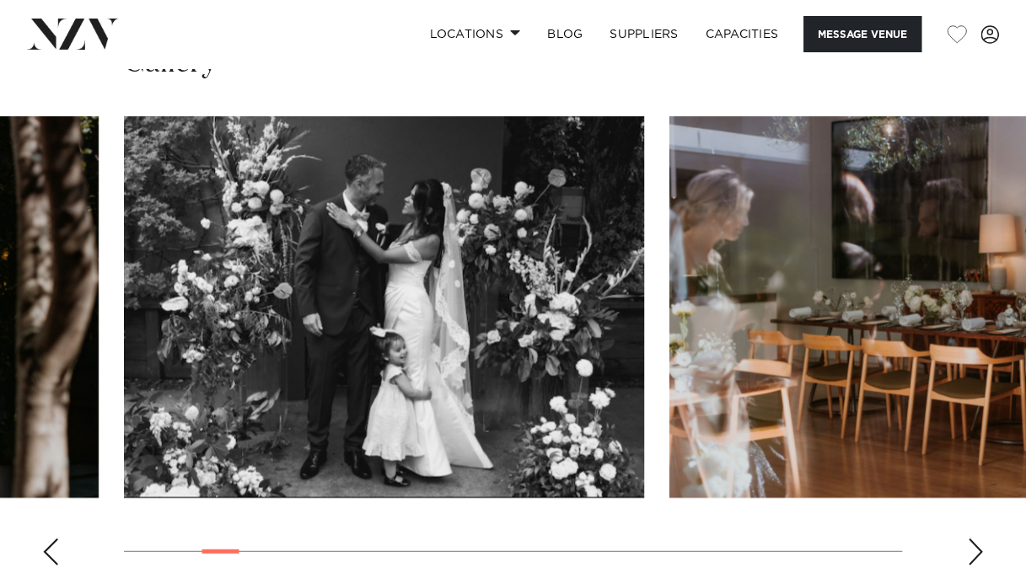
click at [974, 539] on div "Next slide" at bounding box center [975, 552] width 17 height 27
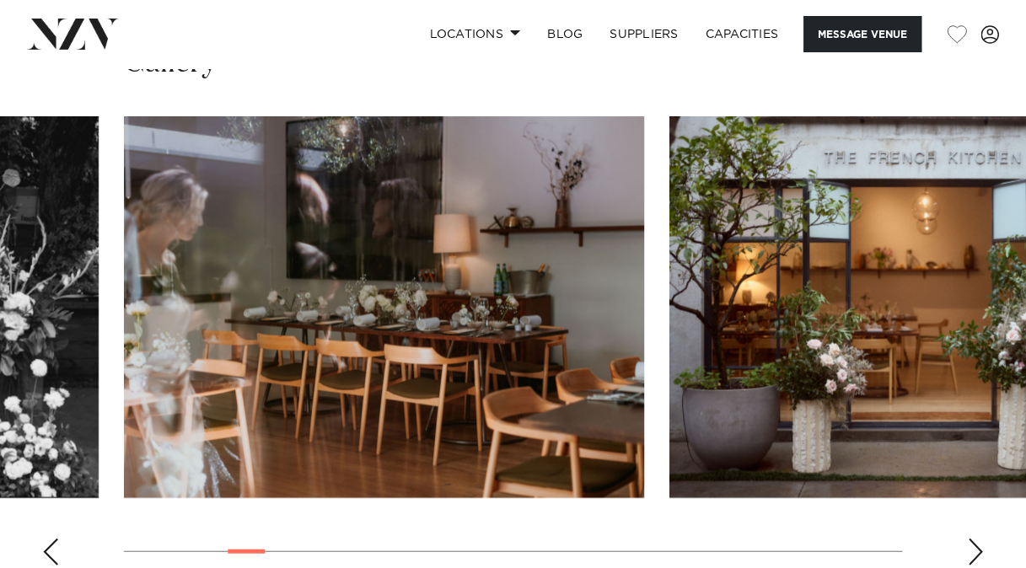
click at [974, 539] on div "Next slide" at bounding box center [975, 552] width 17 height 27
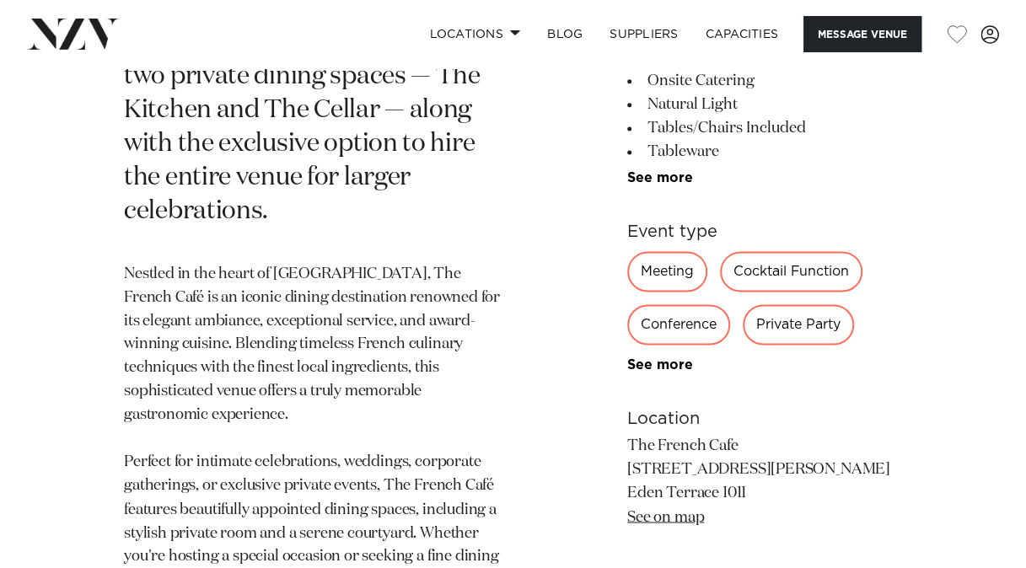
scroll to position [1090, 0]
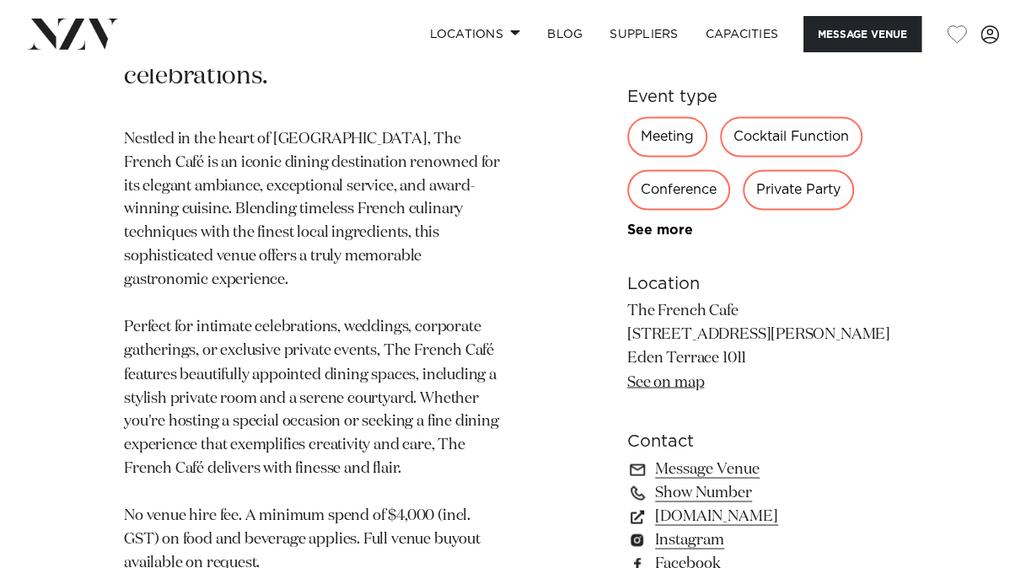
scroll to position [1176, 0]
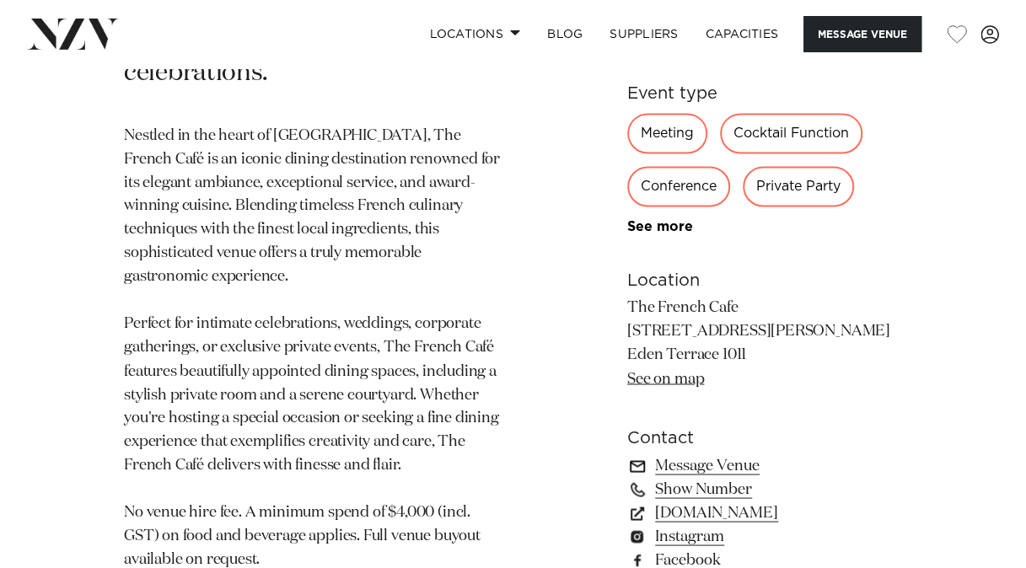
click at [715, 454] on link "Message Venue" at bounding box center [764, 466] width 275 height 24
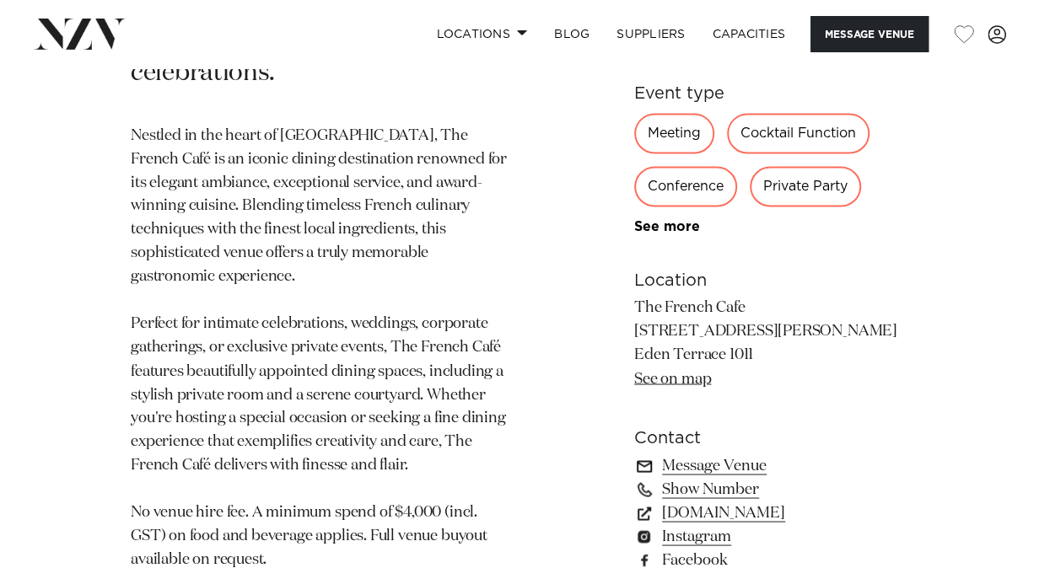
scroll to position [1149, 0]
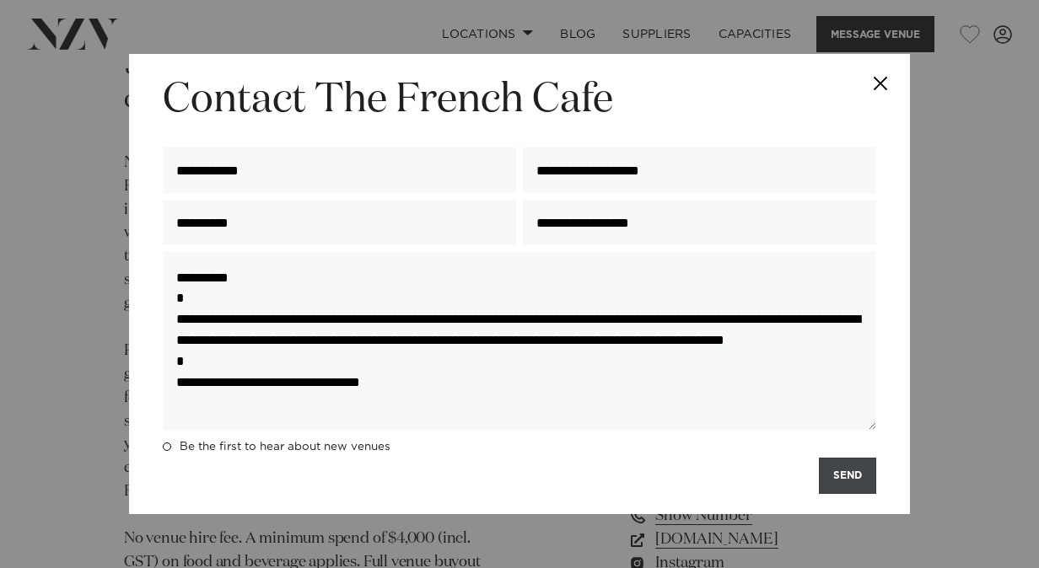
click at [828, 473] on button "SEND" at bounding box center [847, 476] width 57 height 36
